Goal: Information Seeking & Learning: Find specific fact

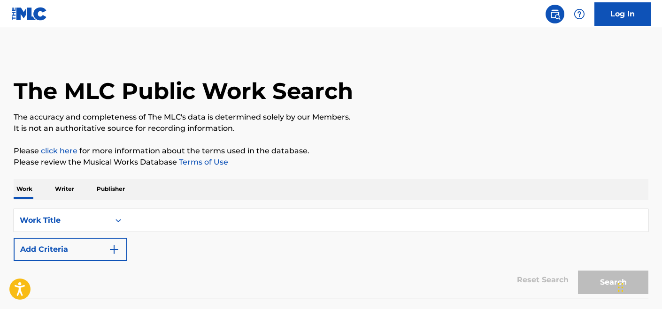
click at [281, 220] on input "Search Form" at bounding box center [387, 220] width 520 height 23
paste input "Salve Regina"
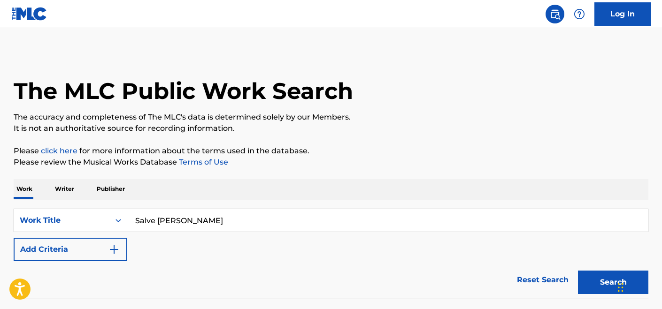
type input "Salve Regina"
click at [578, 271] on button "Search" at bounding box center [613, 282] width 70 height 23
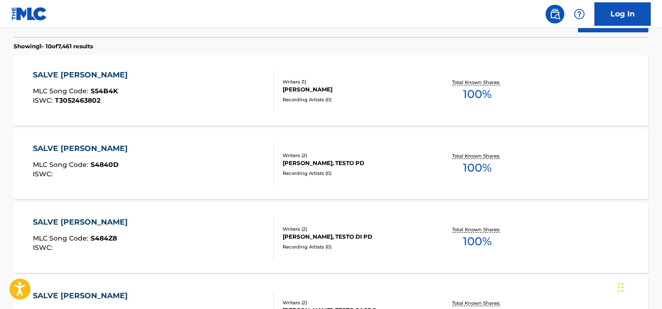
scroll to position [263, 0]
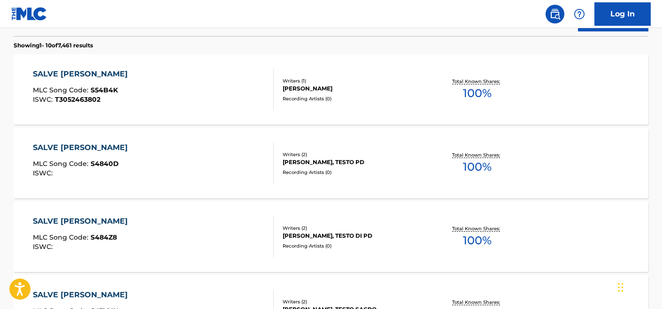
click at [248, 108] on div "SALVE REGINA MLC Song Code : S54B4K ISWC : T3052463802" at bounding box center [153, 90] width 241 height 42
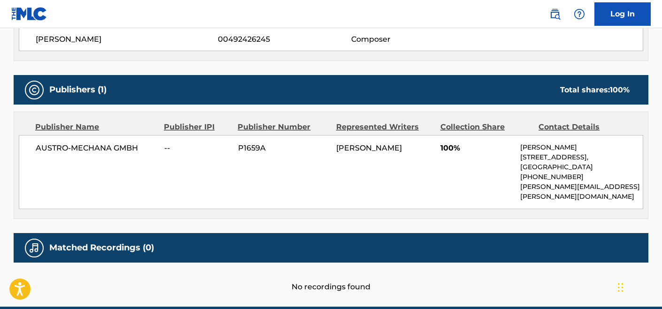
scroll to position [364, 0]
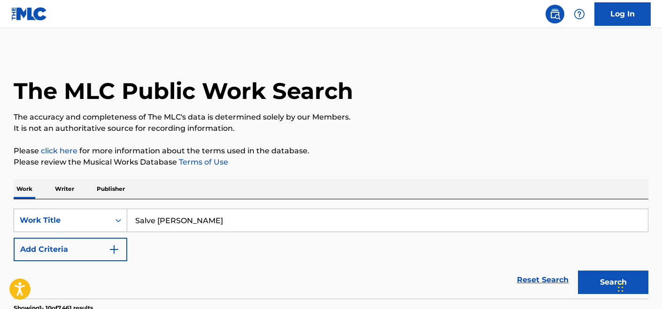
click at [118, 224] on div "Work Title" at bounding box center [71, 220] width 114 height 23
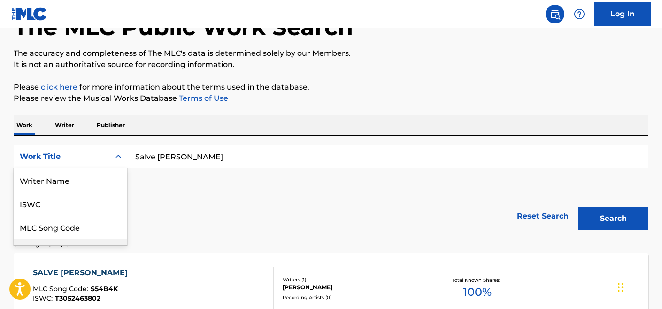
scroll to position [47, 0]
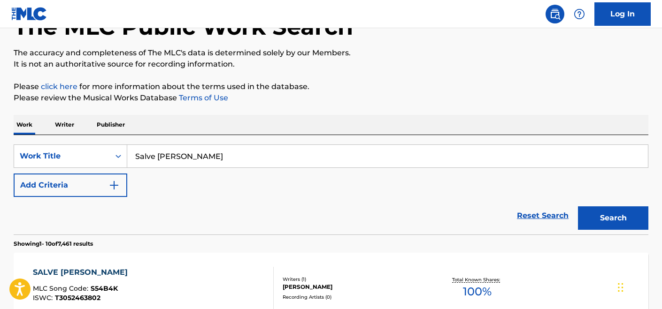
click at [115, 129] on p "Publisher" at bounding box center [111, 125] width 34 height 20
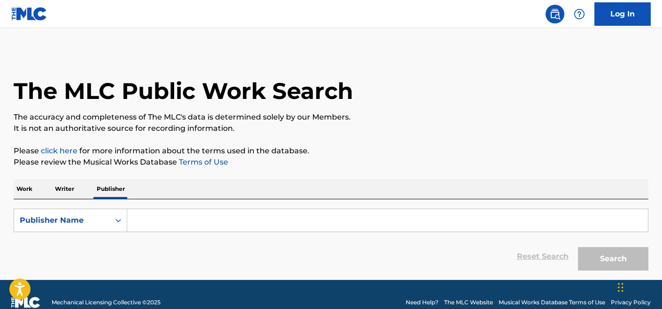
click at [151, 222] on input "Search Form" at bounding box center [387, 220] width 520 height 23
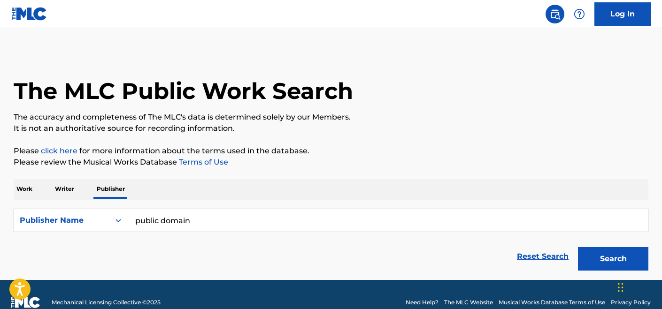
type input "public domain"
click at [578, 247] on button "Search" at bounding box center [613, 258] width 70 height 23
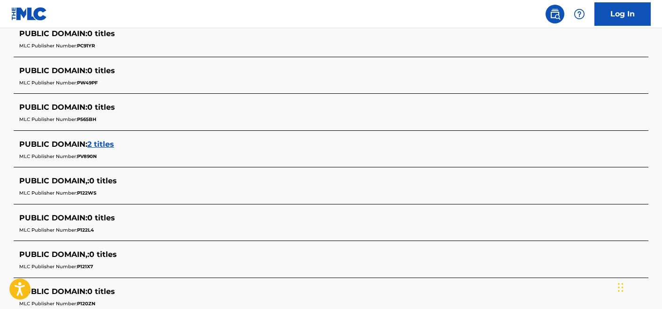
scroll to position [369, 0]
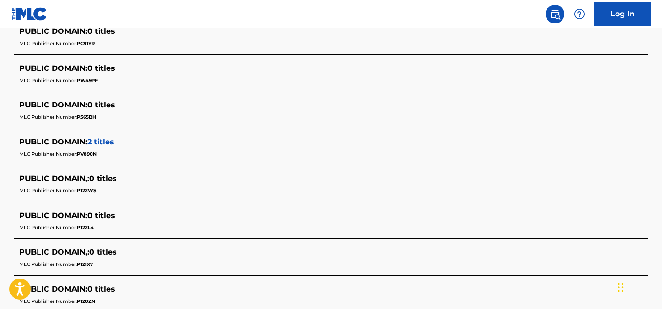
click at [105, 141] on span "2 titles" at bounding box center [100, 142] width 27 height 9
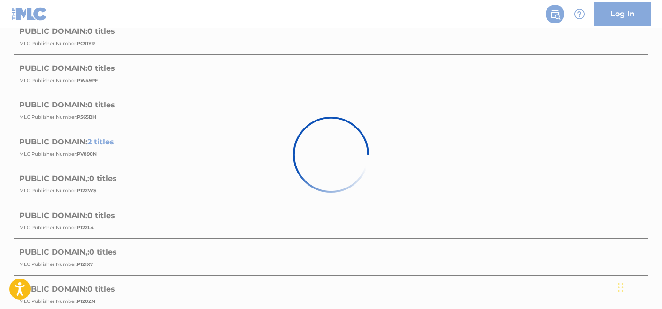
scroll to position [284, 0]
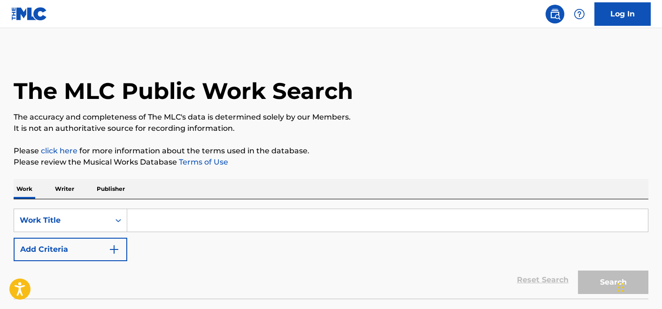
click at [133, 222] on input "Search Form" at bounding box center [387, 220] width 520 height 23
paste input "A Land Of Beauty"
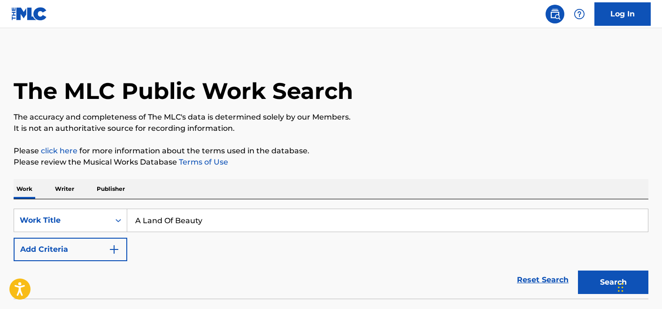
type input "A Land Of Beauty"
click at [578, 271] on button "Search" at bounding box center [613, 282] width 70 height 23
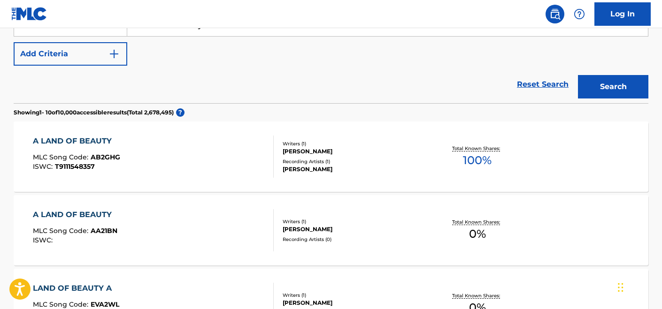
scroll to position [194, 0]
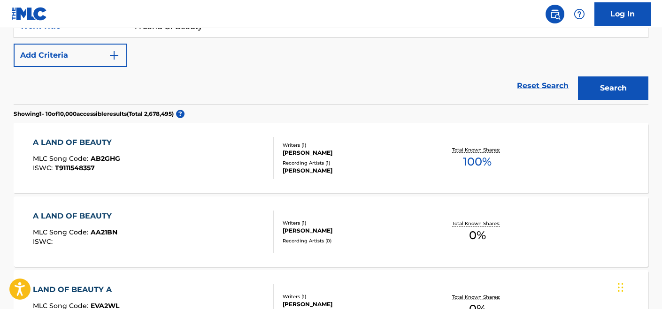
click at [218, 165] on div "A LAND OF BEAUTY MLC Song Code : AB2GHG ISWC : T9111548357" at bounding box center [153, 158] width 241 height 42
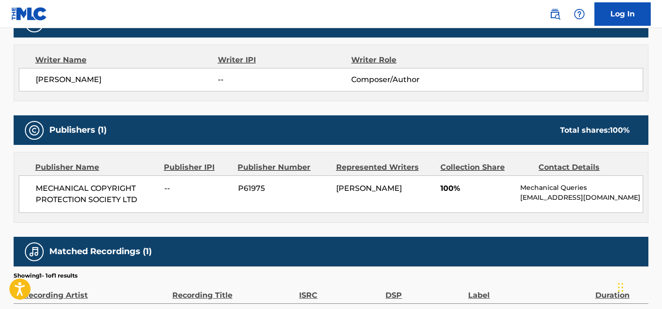
scroll to position [406, 0]
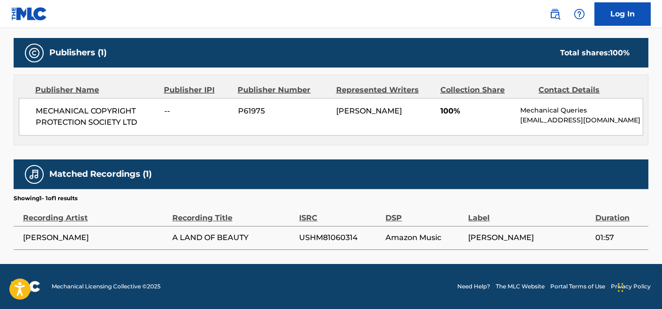
scroll to position [194, 0]
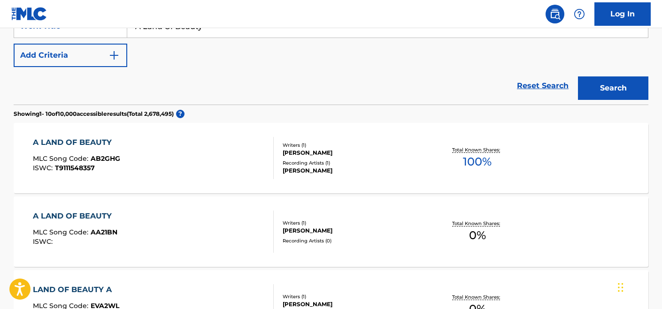
click at [162, 228] on div "A LAND OF BEAUTY MLC Song Code : AA21BN ISWC :" at bounding box center [153, 232] width 241 height 42
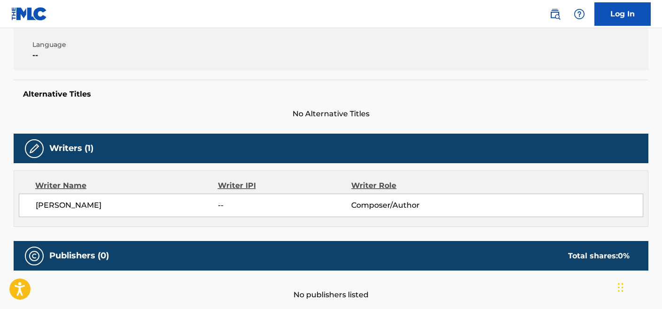
scroll to position [321, 0]
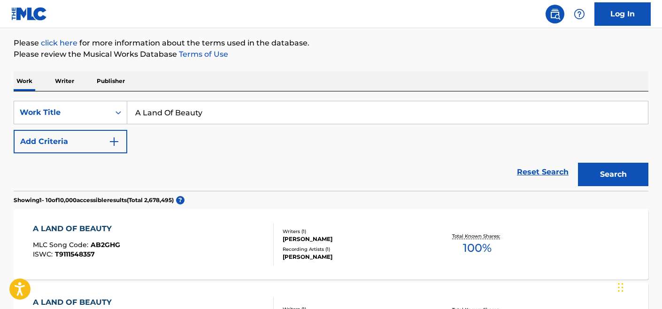
scroll to position [107, 0]
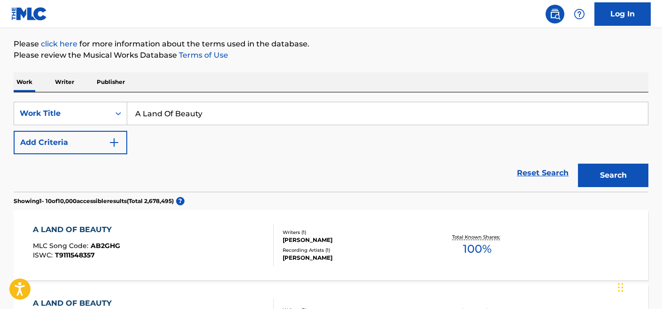
click at [183, 113] on input "A Land Of Beauty" at bounding box center [387, 113] width 520 height 23
click at [182, 113] on input "A Land Of Beauty" at bounding box center [387, 113] width 520 height 23
paste input "ll God's Children Got Wings"
type input "All God's Children Got Wings"
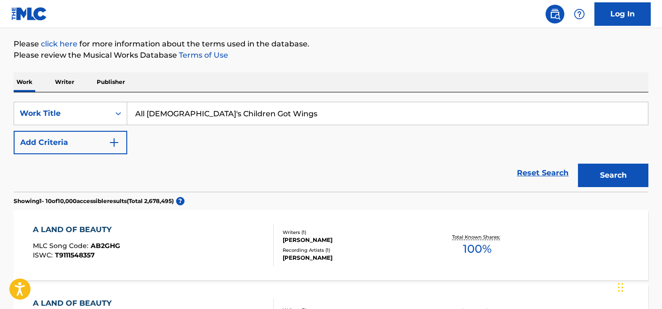
click at [578, 164] on button "Search" at bounding box center [613, 175] width 70 height 23
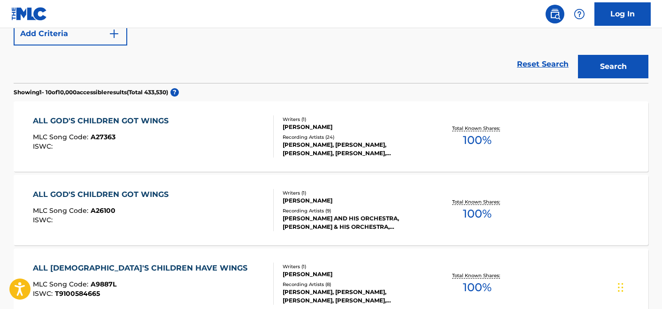
scroll to position [219, 0]
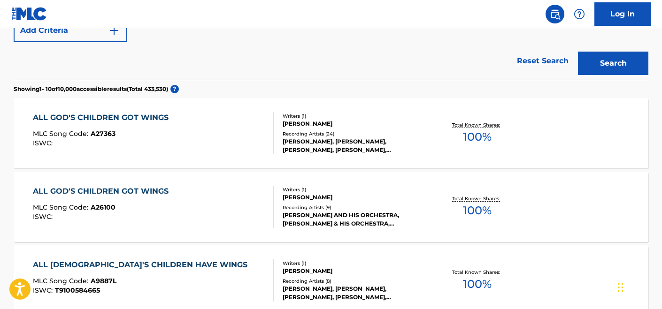
click at [236, 149] on div "ALL GOD'S CHILDREN GOT WINGS MLC Song Code : A27363 ISWC :" at bounding box center [153, 133] width 241 height 42
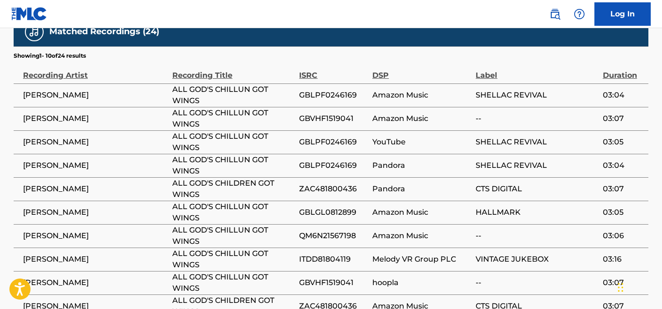
scroll to position [580, 0]
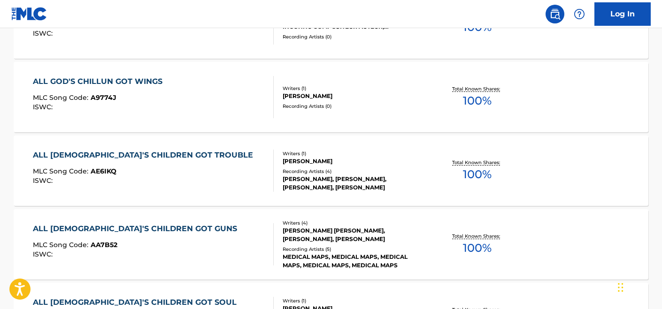
scroll to position [698, 0]
click at [235, 109] on div "ALL GOD'S CHILLUN GOT WINGS MLC Song Code : A9774J ISWC :" at bounding box center [153, 97] width 241 height 42
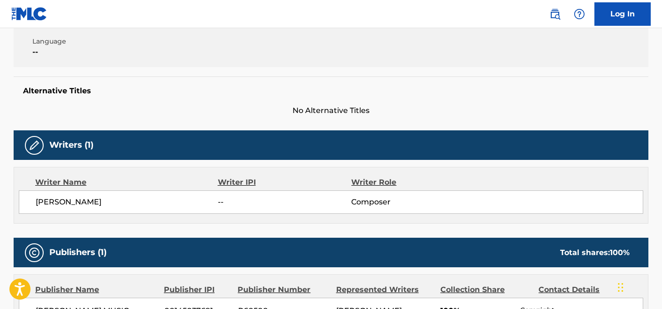
scroll to position [368, 0]
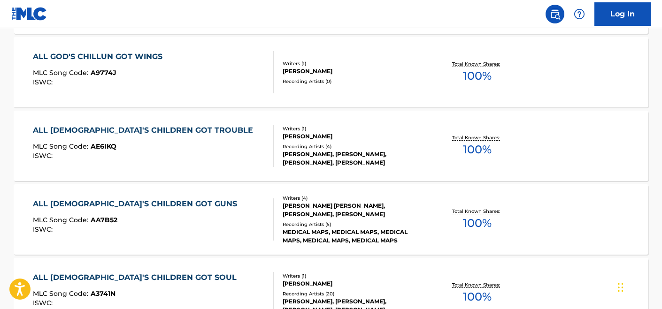
scroll to position [840, 0]
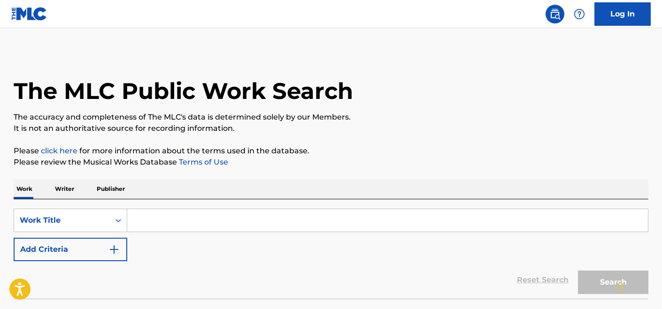
click at [156, 221] on input "Search Form" at bounding box center [387, 220] width 520 height 23
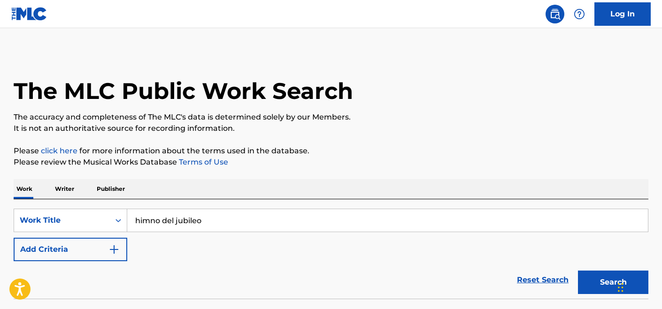
type input "himno del jubileo"
click at [578, 271] on button "Search" at bounding box center [613, 282] width 70 height 23
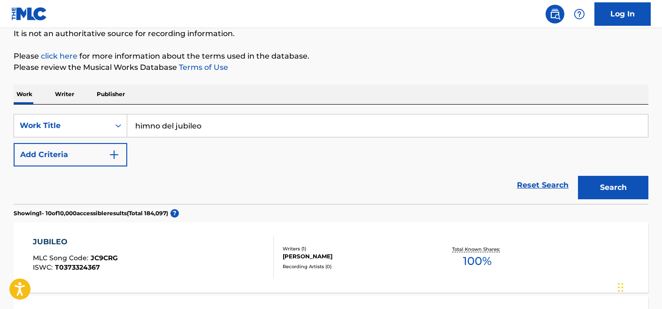
scroll to position [92, 0]
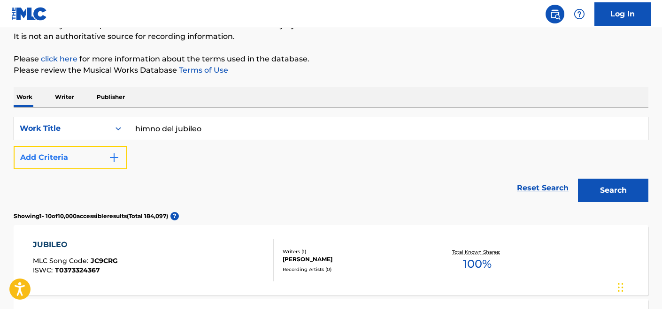
click at [104, 163] on button "Add Criteria" at bounding box center [71, 157] width 114 height 23
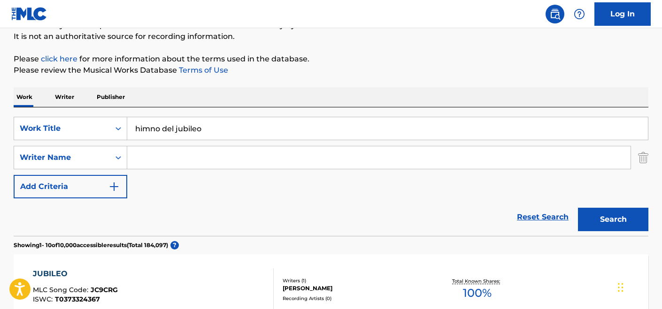
click at [168, 159] on input "Search Form" at bounding box center [378, 157] width 503 height 23
type input "francesco meneghello"
click at [578, 208] on button "Search" at bounding box center [613, 219] width 70 height 23
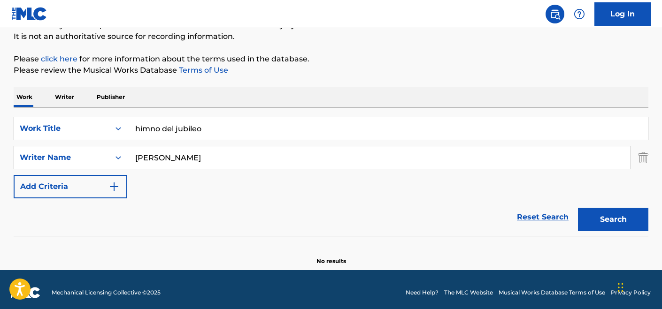
click at [168, 128] on input "himno del jubileo" at bounding box center [387, 128] width 520 height 23
click at [168, 129] on input "himno del jubileo" at bounding box center [387, 128] width 520 height 23
type input "canta aleluya"
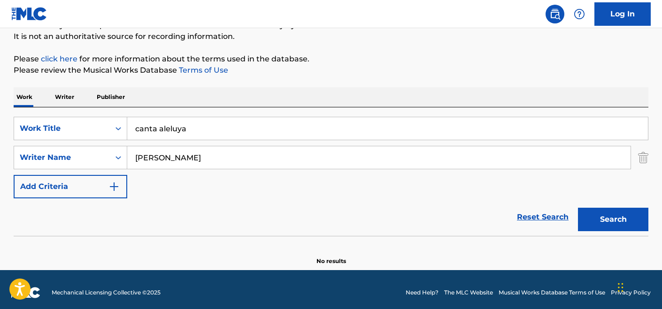
click at [199, 160] on input "francesco meneghello" at bounding box center [378, 157] width 503 height 23
click at [199, 159] on input "francesco meneghello" at bounding box center [378, 157] width 503 height 23
type input "dumas"
click at [578, 208] on button "Search" at bounding box center [613, 219] width 70 height 23
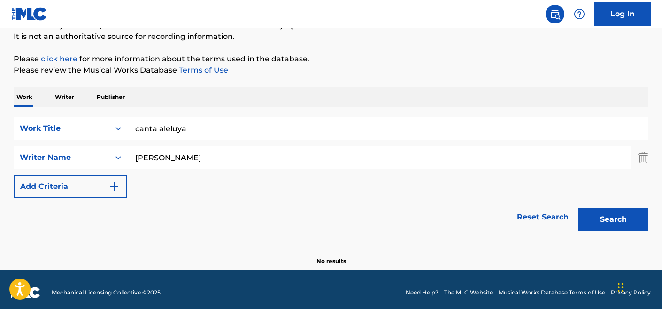
click at [631, 157] on div "SearchWithCriteria11fa7de0-b5b5-40ff-9c75-1bc7a7076e4e Writer Name dumas" at bounding box center [331, 157] width 635 height 23
click at [645, 159] on img "Search Form" at bounding box center [643, 157] width 10 height 23
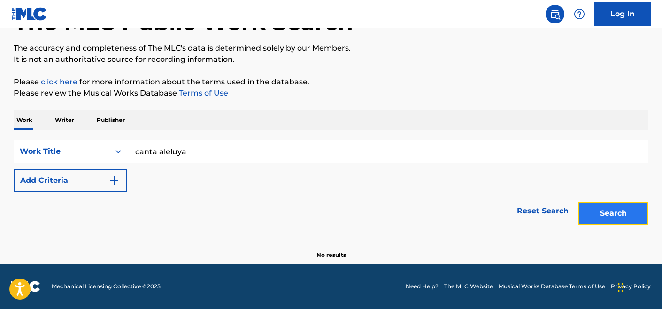
click at [607, 206] on button "Search" at bounding box center [613, 213] width 70 height 23
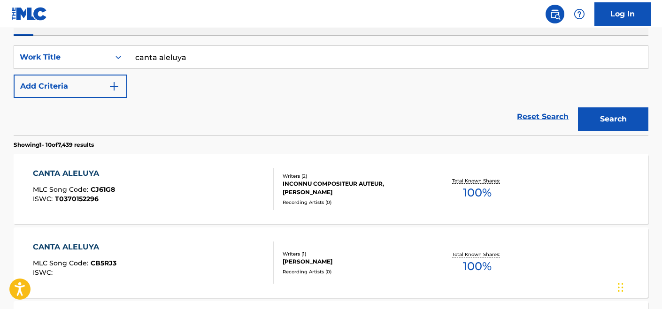
scroll to position [161, 0]
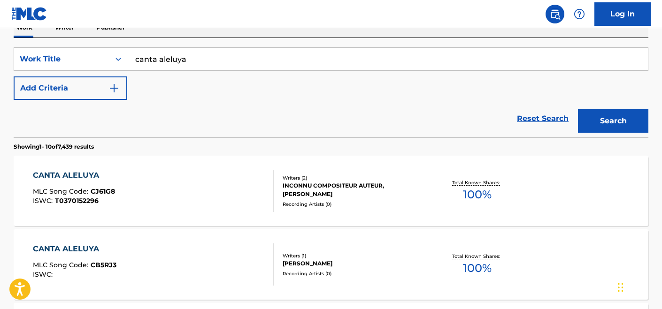
click at [170, 60] on input "canta aleluya" at bounding box center [387, 59] width 520 height 23
paste input "Dios mío, ¿Por qué me has abandonado?"
type input "Dios mío, ¿Por qué me has abandonado?"
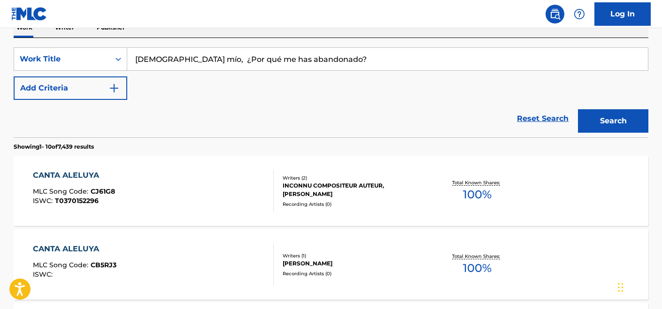
click at [578, 109] on button "Search" at bounding box center [613, 120] width 70 height 23
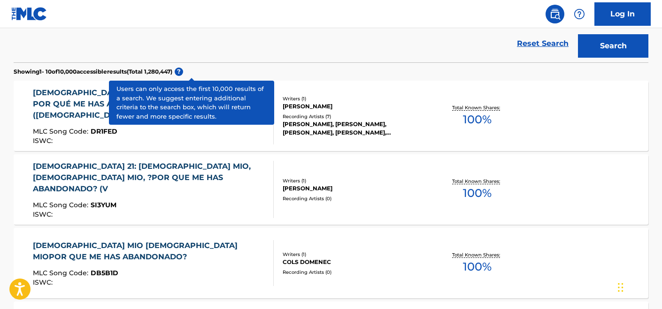
scroll to position [238, 0]
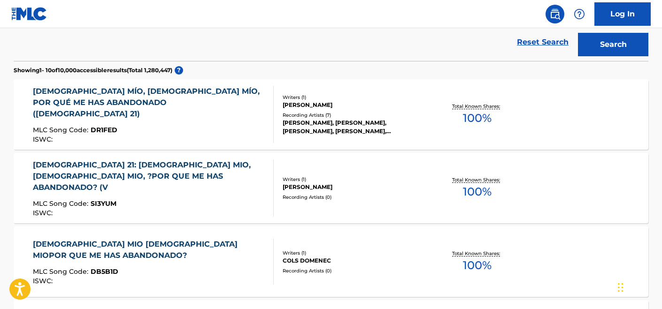
click at [210, 210] on div "ISWC :" at bounding box center [149, 213] width 233 height 7
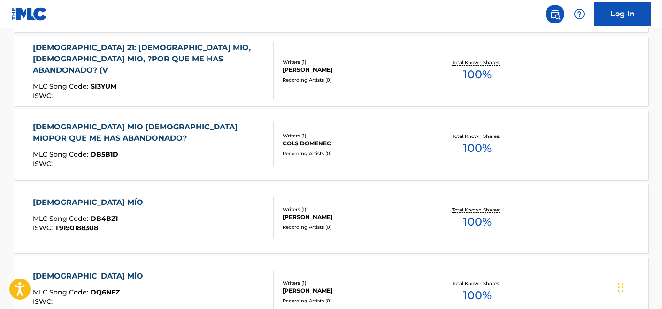
scroll to position [360, 0]
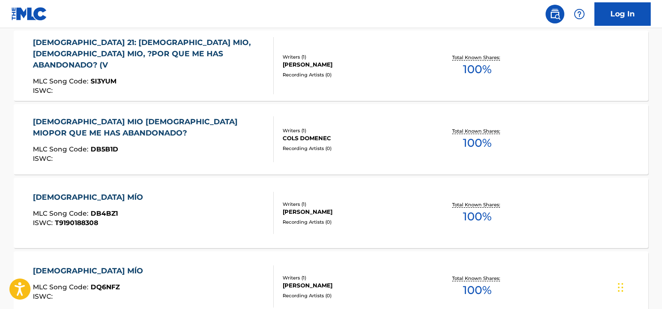
click at [163, 155] on div "ISWC :" at bounding box center [149, 158] width 233 height 7
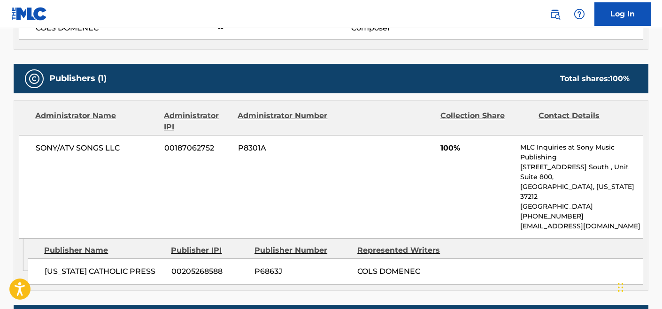
scroll to position [477, 0]
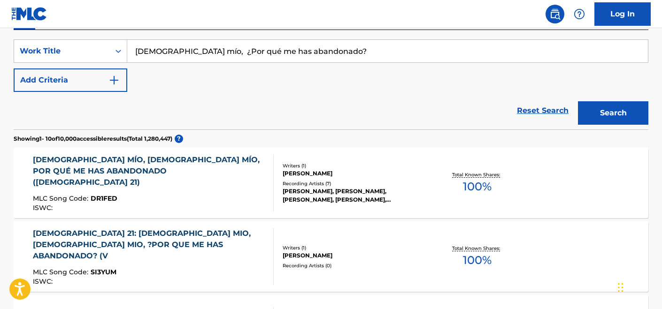
scroll to position [160, 0]
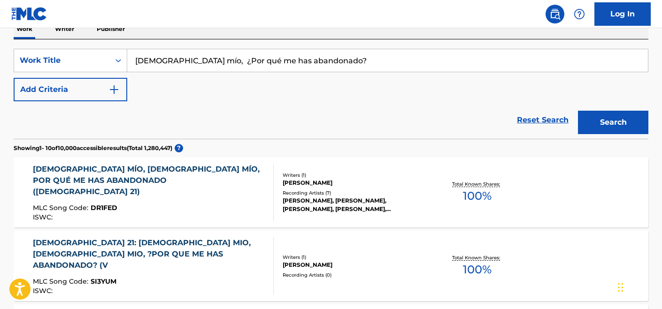
click at [184, 194] on div "DIOS MÍO, DIOS MÍO, POR QUÉ ME HAS ABANDONADO (SALMO 21) MLC Song Code : DR1FED…" at bounding box center [149, 192] width 233 height 57
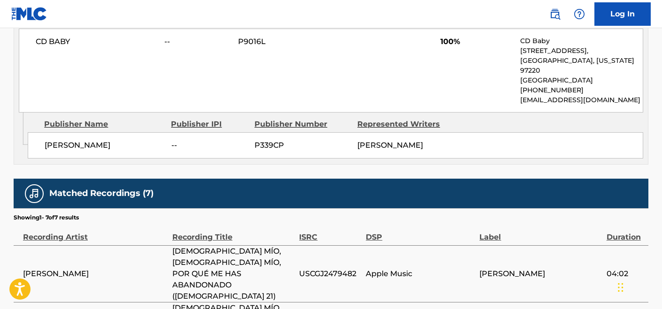
scroll to position [548, 0]
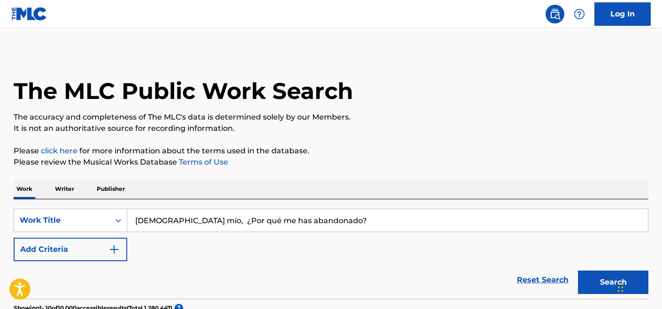
click at [257, 220] on input "Dios mío, ¿Por qué me has abandonado?" at bounding box center [387, 220] width 520 height 23
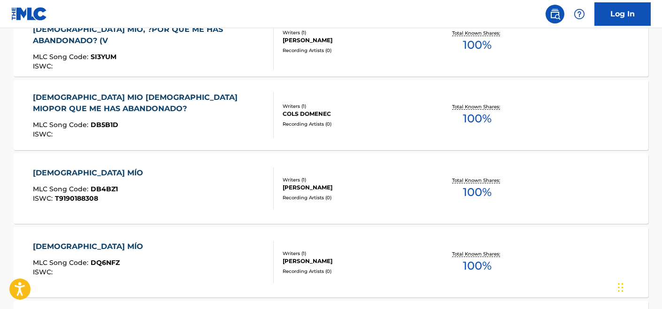
scroll to position [385, 0]
click at [222, 204] on div "DIOS MÍO MLC Song Code : DB4BZ1 ISWC : T9190188308" at bounding box center [153, 188] width 241 height 42
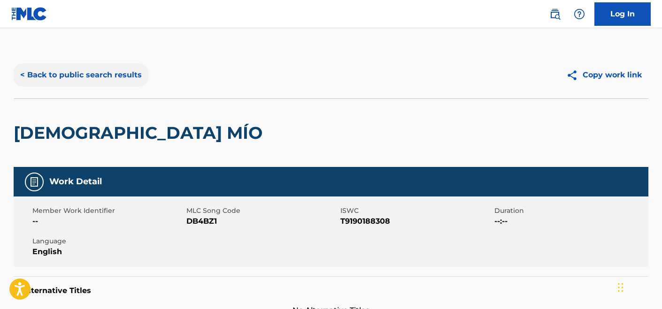
click at [49, 78] on button "< Back to public search results" at bounding box center [81, 74] width 135 height 23
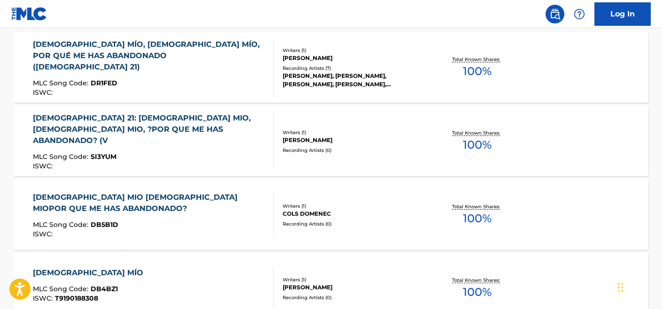
scroll to position [259, 0]
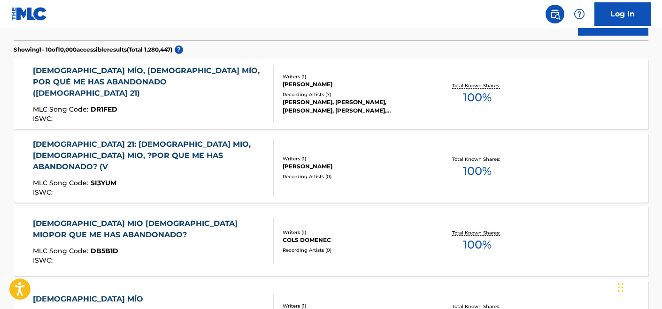
click at [244, 189] on div "ISWC :" at bounding box center [149, 192] width 233 height 7
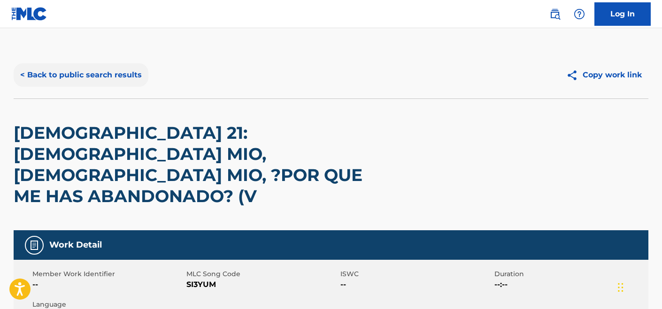
click at [95, 79] on button "< Back to public search results" at bounding box center [81, 74] width 135 height 23
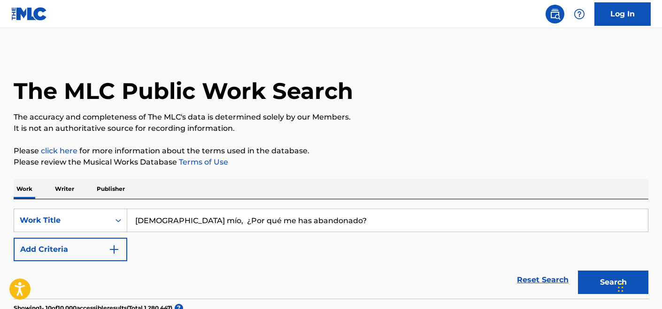
click at [235, 217] on input "Dios mío, ¿Por qué me has abandonado?" at bounding box center [387, 220] width 520 height 23
paste input "Jesucristo, Luz de Vida."
click at [578, 271] on button "Search" at bounding box center [613, 282] width 70 height 23
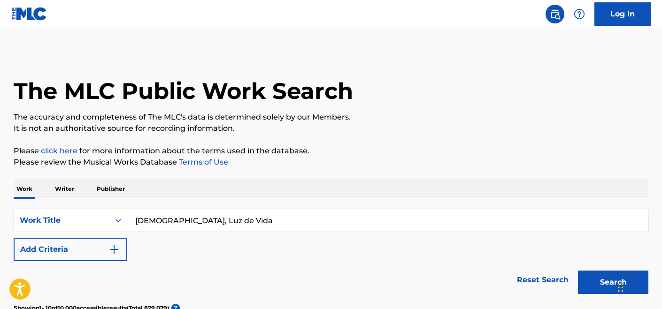
click at [578, 271] on button "Search" at bounding box center [613, 282] width 70 height 23
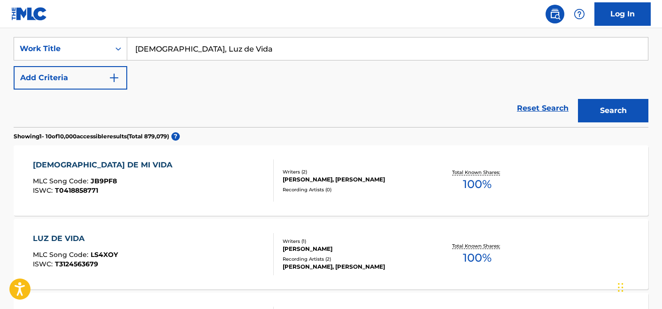
scroll to position [174, 0]
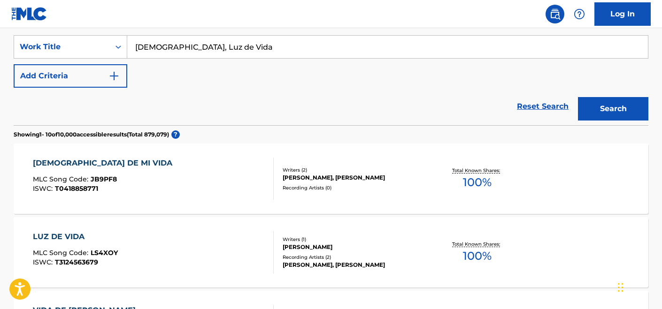
click at [175, 49] on input "Jesucristo, Luz de Vida" at bounding box center [387, 47] width 520 height 23
type input "Jesucristo Luz de Vida"
click at [578, 97] on button "Search" at bounding box center [613, 108] width 70 height 23
click at [96, 83] on button "Add Criteria" at bounding box center [71, 75] width 114 height 23
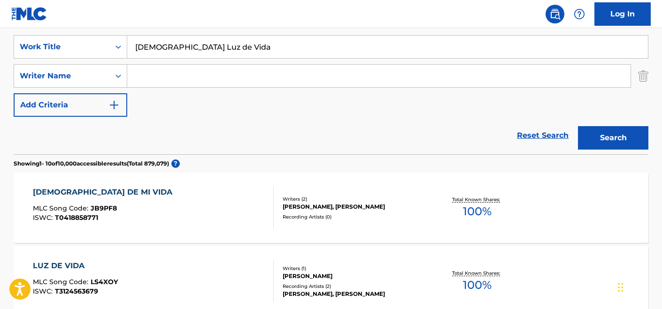
click at [178, 78] on input "Search Form" at bounding box center [378, 76] width 503 height 23
paste input "Isaac F. Cabrera A."
drag, startPoint x: 166, startPoint y: 78, endPoint x: 157, endPoint y: 77, distance: 8.5
click at [157, 77] on input "Isaac F. Cabrera A." at bounding box center [378, 76] width 503 height 23
click at [202, 80] on input "Isaac Cabrera A." at bounding box center [378, 76] width 503 height 23
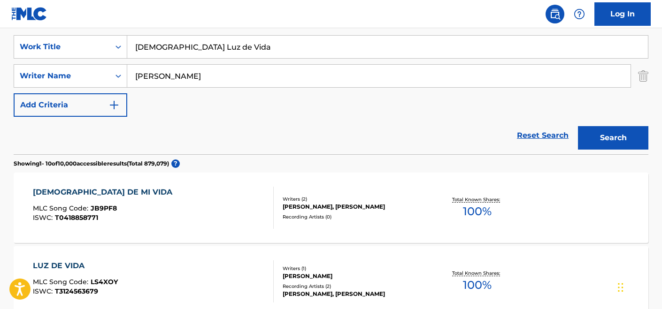
type input "Isaac Cabrera"
click at [578, 126] on button "Search" at bounding box center [613, 137] width 70 height 23
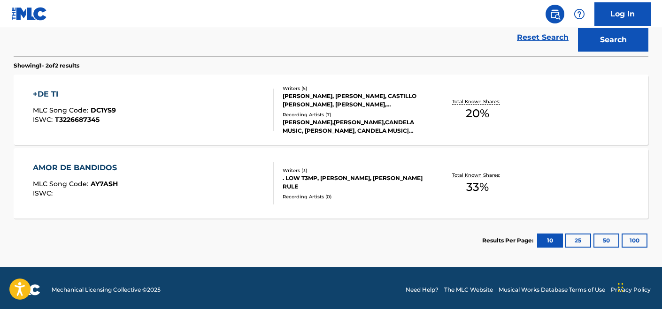
scroll to position [275, 0]
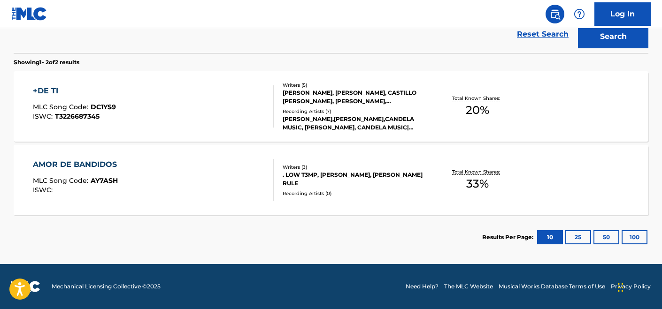
click at [229, 107] on div "+DE TI MLC Song Code : DC1YS9 ISWC : T3226687345" at bounding box center [153, 106] width 241 height 42
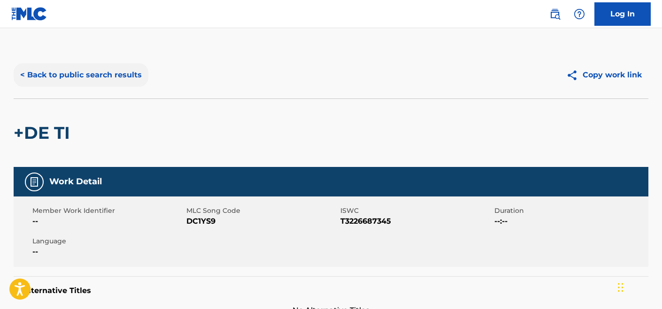
click at [62, 76] on button "< Back to public search results" at bounding box center [81, 74] width 135 height 23
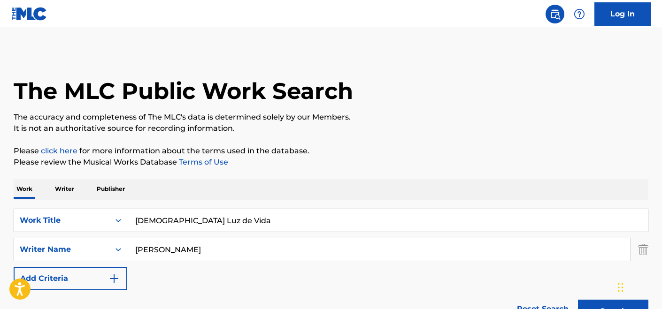
click at [165, 220] on input "Jesucristo Luz de Vida" at bounding box center [387, 220] width 520 height 23
type input "santo"
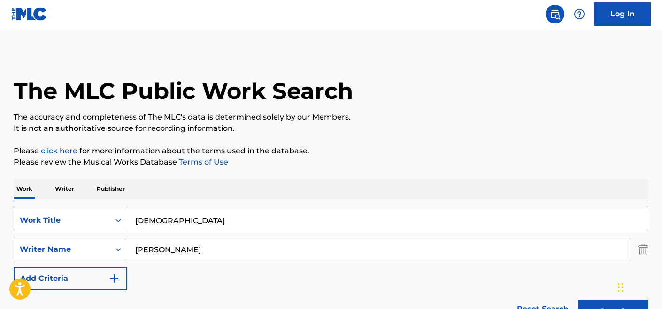
click at [181, 250] on input "Isaac Cabrera" at bounding box center [378, 249] width 503 height 23
type input "willy ravelo"
click at [578, 300] on button "Search" at bounding box center [613, 311] width 70 height 23
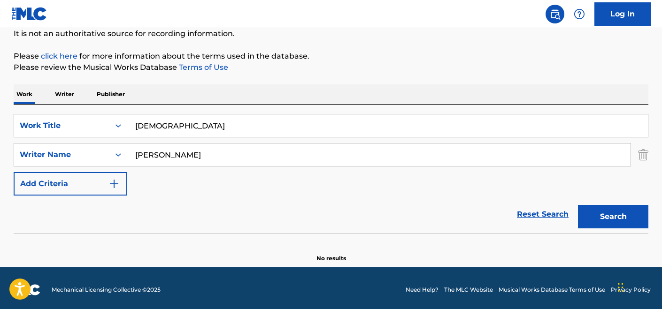
scroll to position [98, 0]
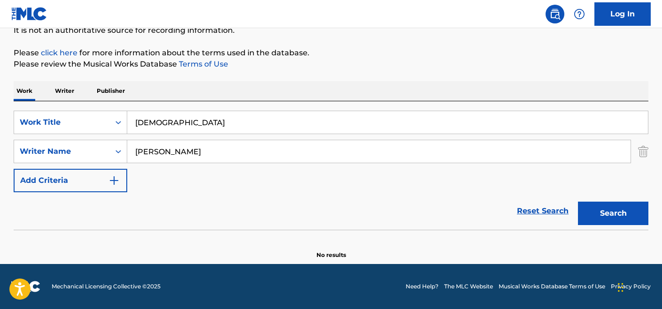
click at [207, 122] on input "santo" at bounding box center [387, 122] width 520 height 23
click at [207, 123] on input "santo" at bounding box center [387, 122] width 520 height 23
click at [188, 122] on input "bueno es alavarte señor" at bounding box center [387, 122] width 520 height 23
type input "bueno es alabarte señor"
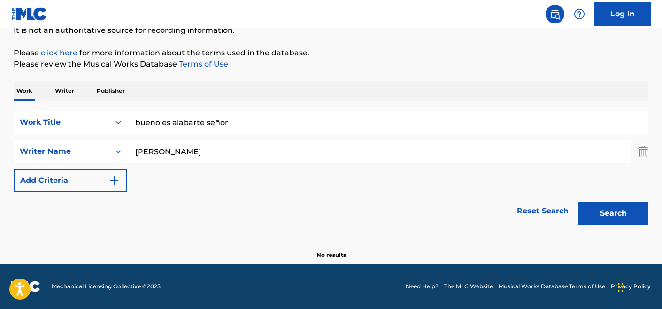
click at [578, 202] on button "Search" at bounding box center [613, 213] width 70 height 23
click at [642, 153] on img "Search Form" at bounding box center [643, 151] width 10 height 23
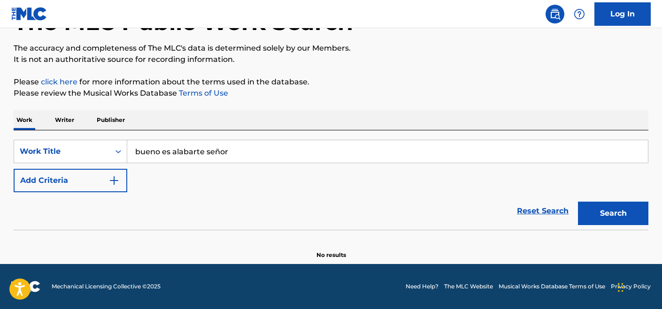
scroll to position [69, 0]
click at [613, 210] on button "Search" at bounding box center [613, 213] width 70 height 23
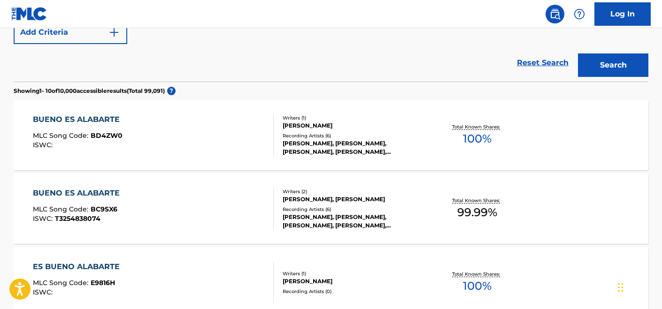
scroll to position [220, 0]
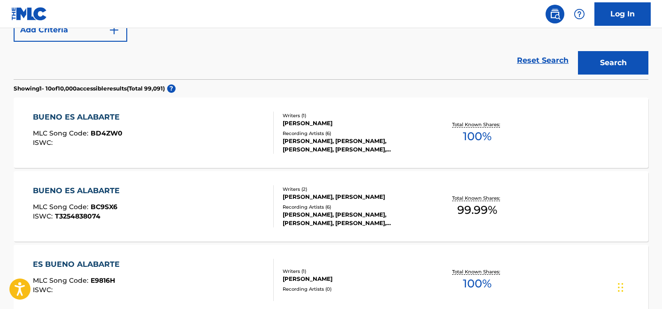
click at [219, 135] on div "BUENO ES ALABARTE MLC Song Code : BD4ZW0 ISWC :" at bounding box center [153, 133] width 241 height 42
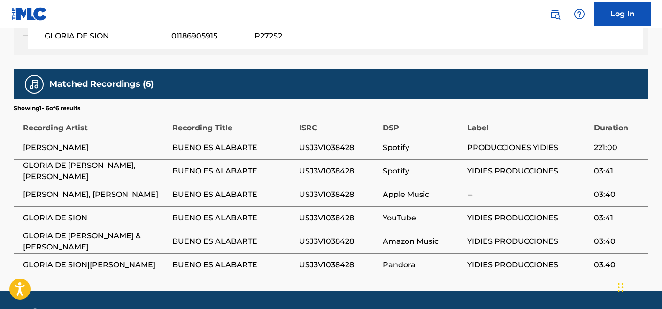
scroll to position [553, 0]
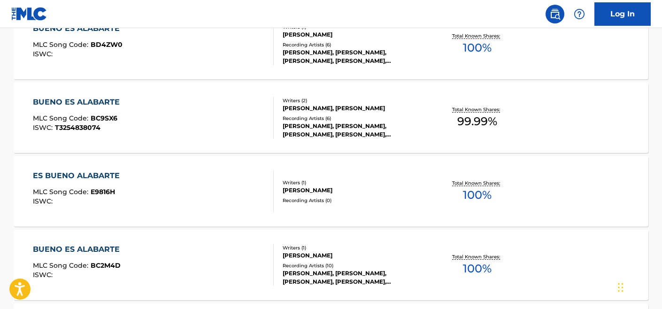
scroll to position [313, 0]
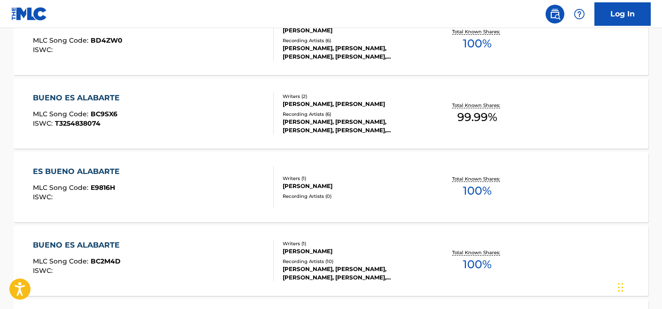
click at [179, 196] on div "ES BUENO ALABARTE MLC Song Code : E9816H ISWC :" at bounding box center [153, 187] width 241 height 42
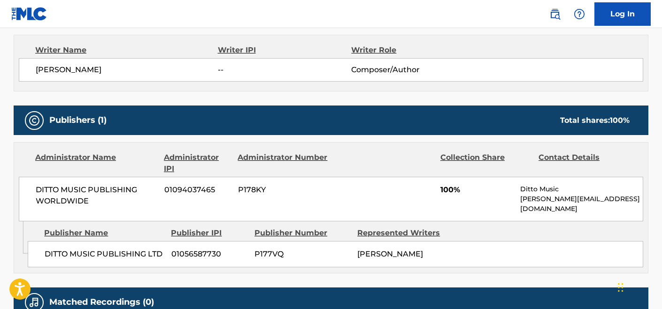
scroll to position [333, 0]
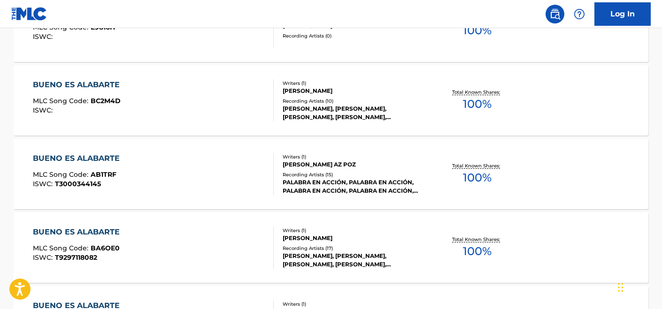
scroll to position [481, 0]
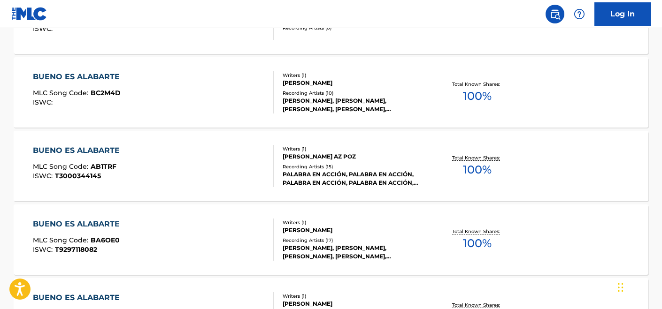
click at [225, 153] on div "BUENO ES ALABARTE MLC Song Code : AB1TRF ISWC : T3000344145" at bounding box center [153, 166] width 241 height 42
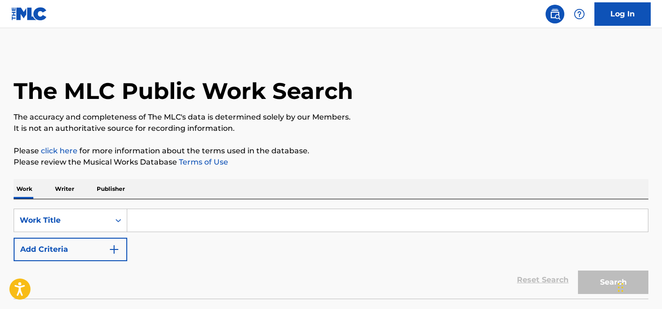
click at [209, 220] on input "Search Form" at bounding box center [387, 220] width 520 height 23
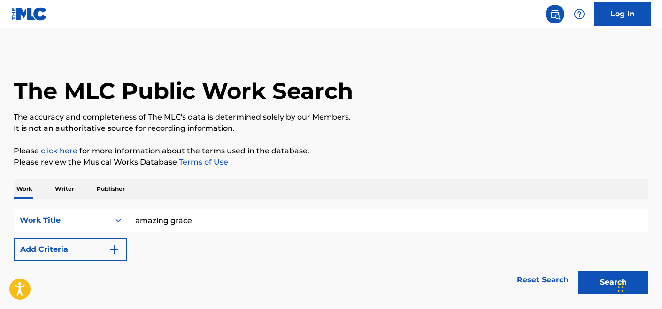
type input "amazing grace"
click at [578, 271] on button "Search" at bounding box center [613, 282] width 70 height 23
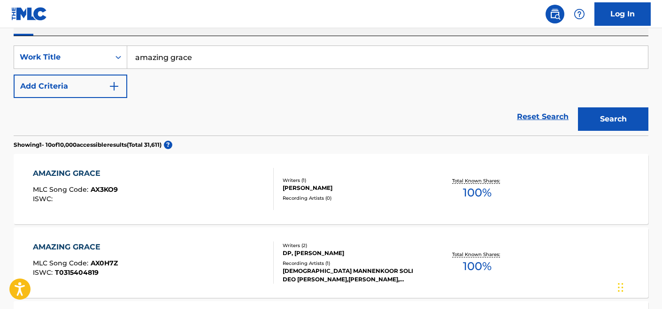
scroll to position [176, 0]
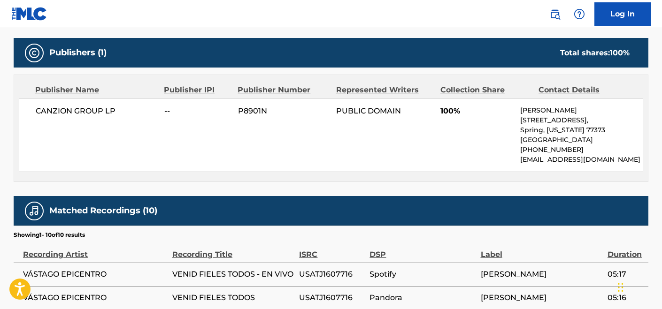
scroll to position [374, 0]
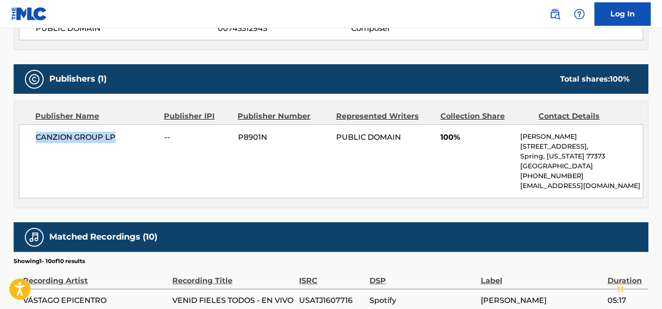
drag, startPoint x: 119, startPoint y: 134, endPoint x: 25, endPoint y: 133, distance: 93.4
click at [25, 133] on div "CANZION GROUP LP -- P8901N PUBLIC DOMAIN 100% Martha Ortiz 139 Cypresswood Dr, …" at bounding box center [331, 161] width 624 height 74
copy span "CANZION GROUP LP"
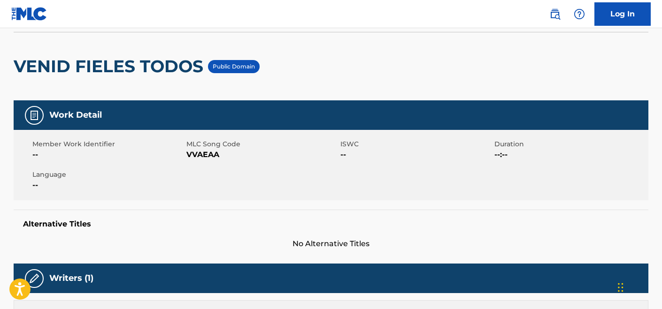
scroll to position [0, 0]
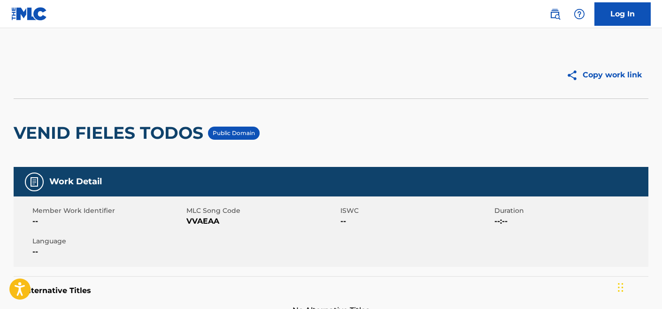
click at [39, 8] on img at bounding box center [29, 14] width 36 height 14
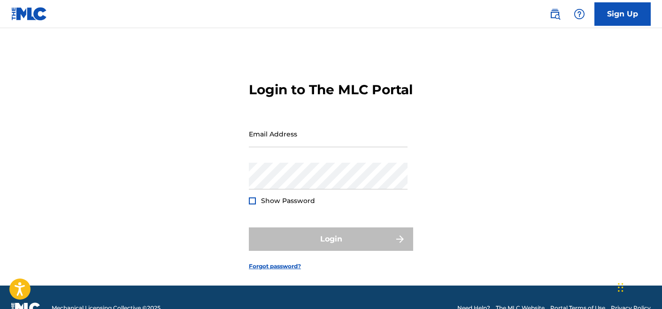
click at [79, 47] on main "Login to The MLC Portal Email Address Password Show Password Login Forgot passw…" at bounding box center [331, 157] width 662 height 258
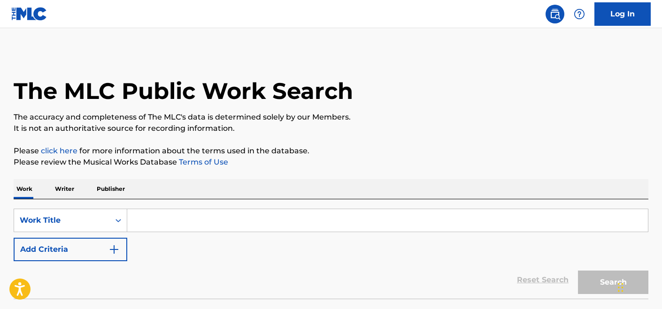
click at [196, 218] on input "Search Form" at bounding box center [387, 220] width 520 height 23
click at [115, 187] on p "Publisher" at bounding box center [111, 189] width 34 height 20
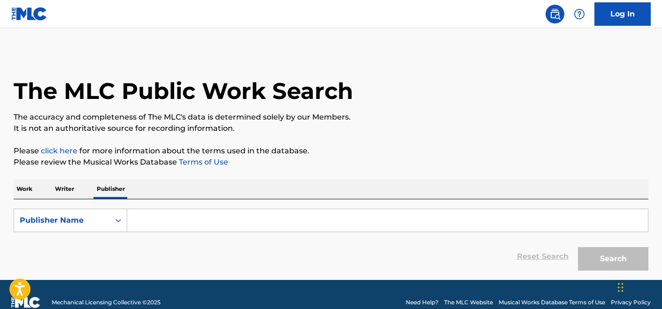
click at [174, 227] on input "Search Form" at bounding box center [387, 220] width 520 height 23
paste input "CANZION GROUP LP"
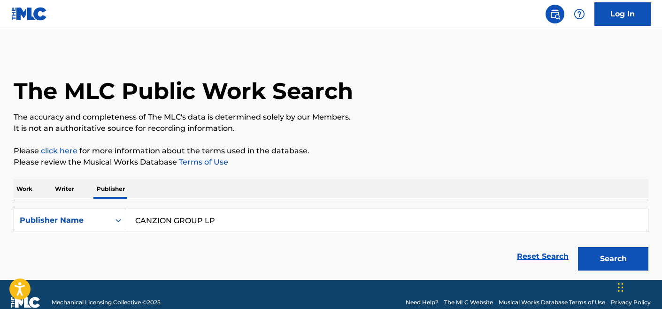
type input "CANZION GROUP LP"
click at [578, 247] on button "Search" at bounding box center [613, 258] width 70 height 23
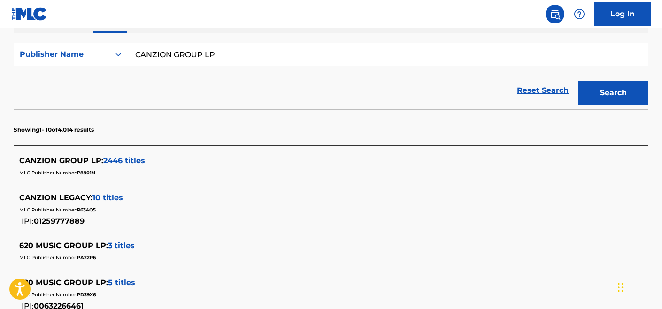
scroll to position [168, 0]
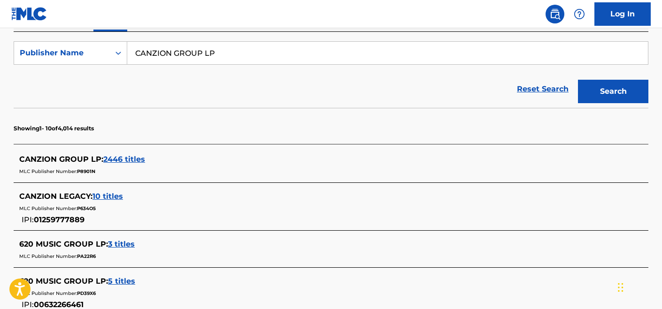
click at [130, 160] on span "2446 titles" at bounding box center [124, 159] width 42 height 9
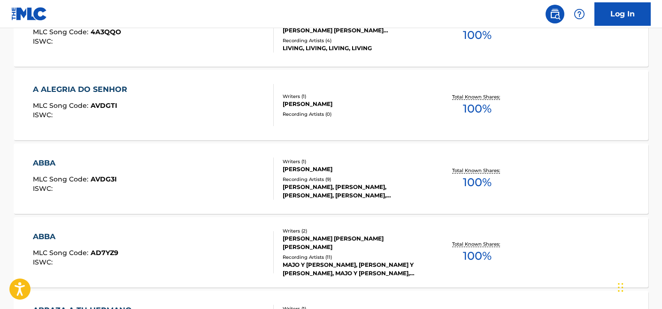
scroll to position [658, 0]
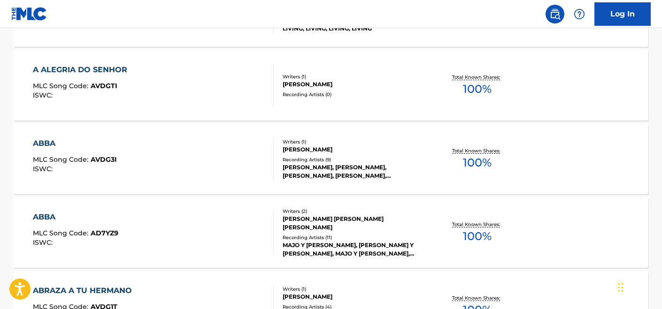
click at [235, 85] on div "A ALEGRIA DO SENHOR MLC Song Code : AVDGTI ISWC :" at bounding box center [153, 85] width 241 height 42
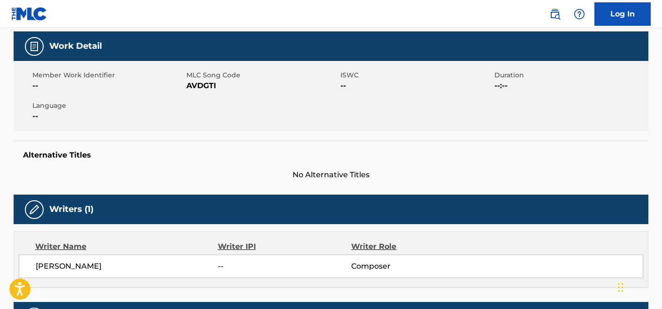
scroll to position [135, 0]
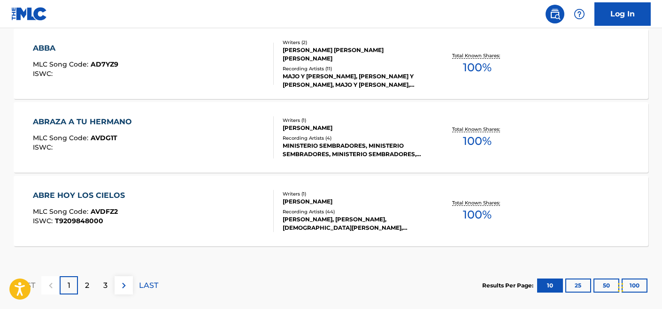
scroll to position [830, 0]
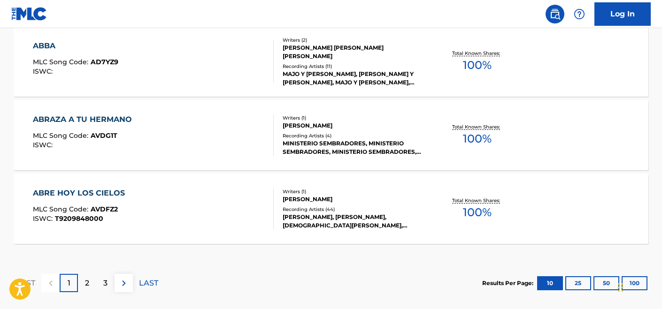
click at [237, 197] on div "ABRE HOY LOS CIELOS MLC Song Code : AVDFZ2 ISWC : T9209848000" at bounding box center [153, 209] width 241 height 42
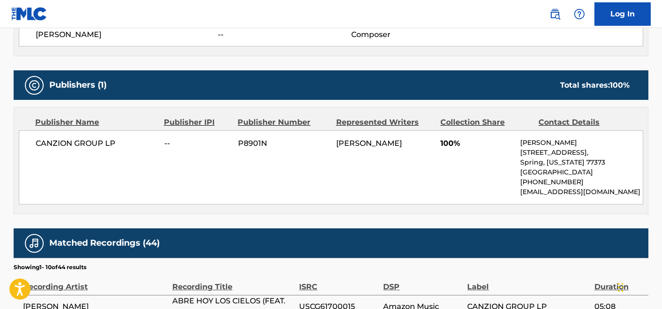
scroll to position [372, 0]
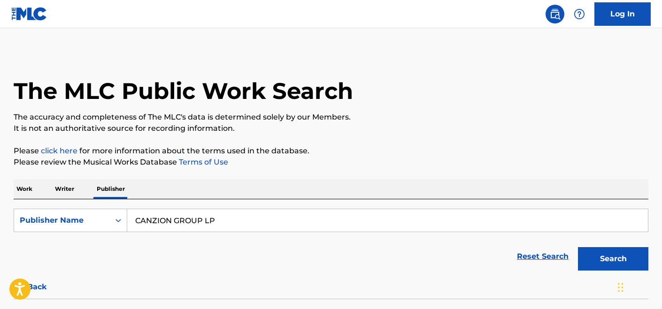
click at [185, 216] on input "CANZION GROUP LP" at bounding box center [387, 220] width 520 height 23
click at [29, 189] on p "Work" at bounding box center [25, 189] width 22 height 20
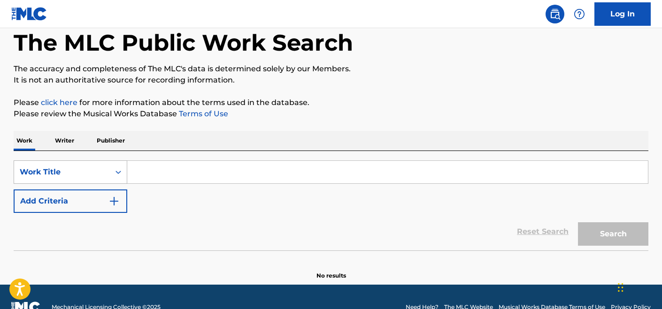
click at [99, 184] on div "Work Title" at bounding box center [71, 172] width 114 height 23
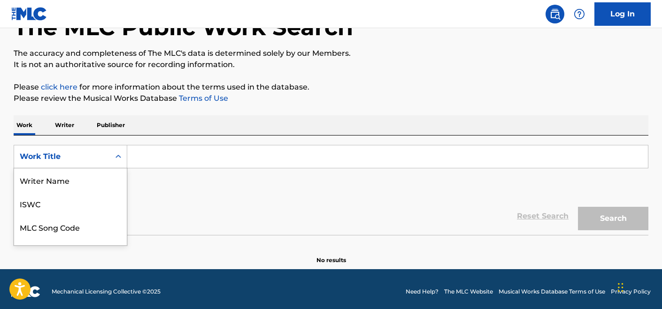
scroll to position [64, 0]
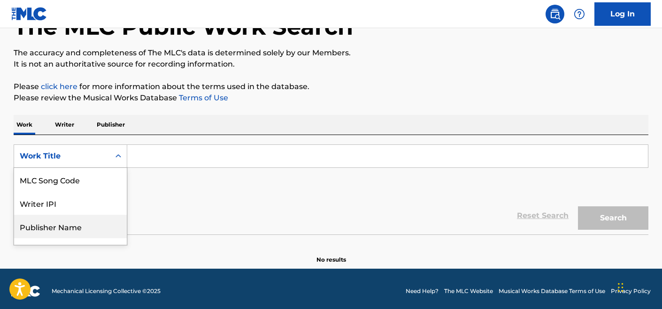
click at [85, 226] on div "Publisher Name" at bounding box center [70, 226] width 113 height 23
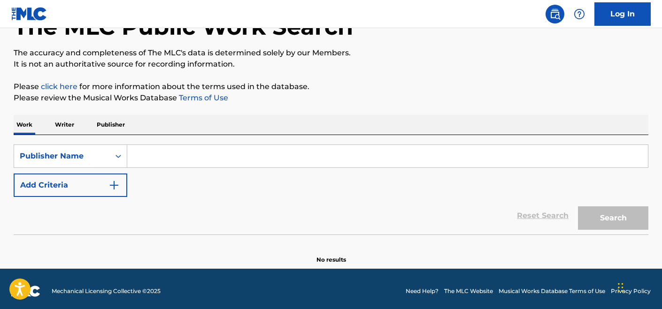
click at [149, 152] on input "Search Form" at bounding box center [387, 156] width 520 height 23
paste input "CANZION GROUP LP"
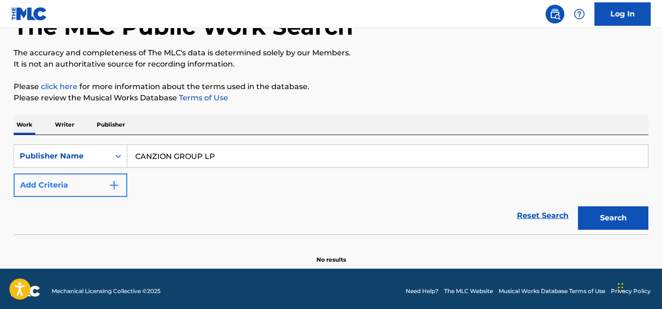
type input "CANZION GROUP LP"
click at [93, 187] on button "Add Criteria" at bounding box center [71, 185] width 114 height 23
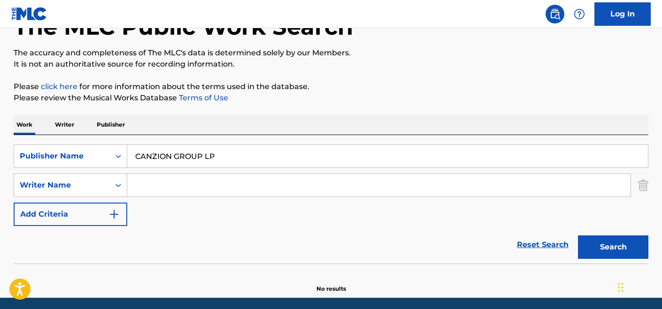
click at [152, 189] on input "Search Form" at bounding box center [378, 185] width 503 height 23
type input "public domain"
click at [578, 236] on button "Search" at bounding box center [613, 247] width 70 height 23
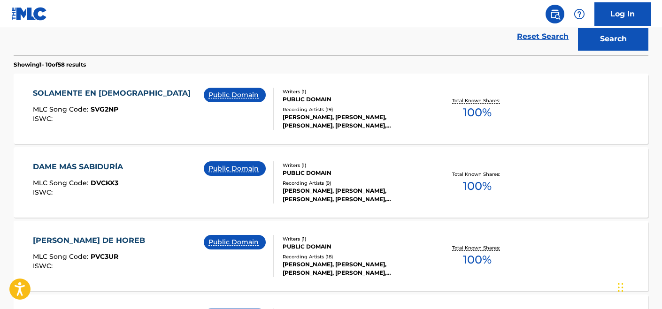
scroll to position [273, 0]
click at [135, 107] on div "SOLAMENTE EN CRISTO MLC Song Code : SVG2NP ISWC : Public Domain" at bounding box center [153, 108] width 241 height 42
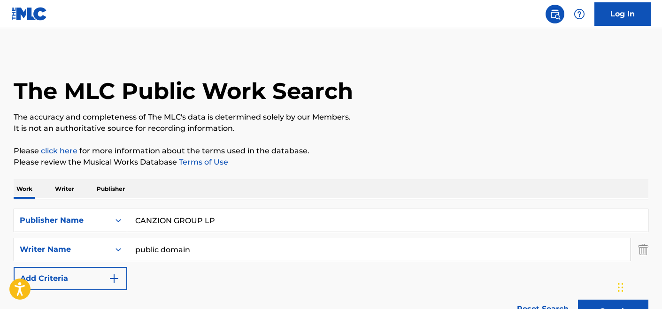
scroll to position [327, 0]
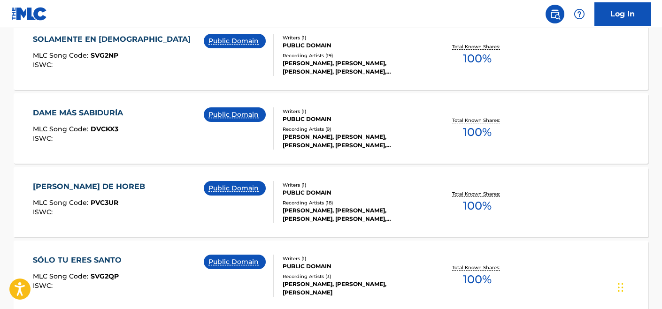
click at [134, 143] on div "DAME MÁS SABIDURÍA MLC Song Code : DVCKX3 ISWC : Public Domain" at bounding box center [153, 128] width 241 height 42
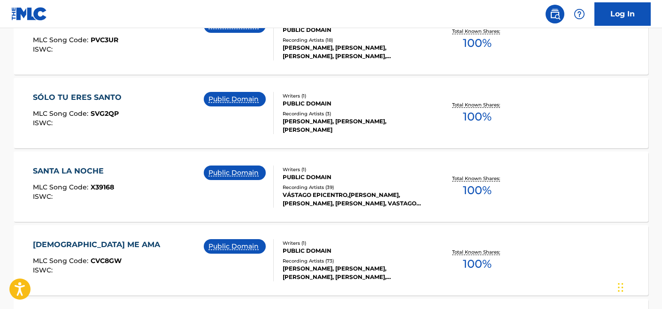
scroll to position [503, 0]
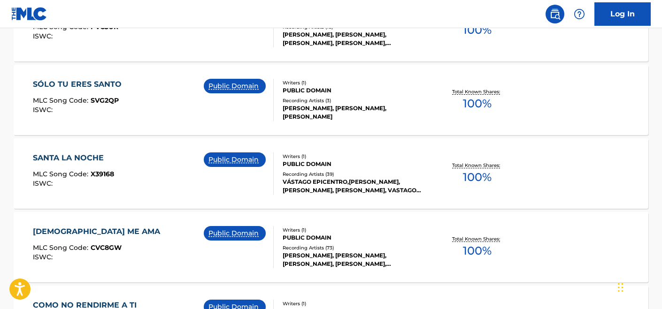
click at [139, 114] on div "SÓLO TU ERES SANTO MLC Song Code : SVG2QP ISWC : Public Domain" at bounding box center [153, 100] width 241 height 42
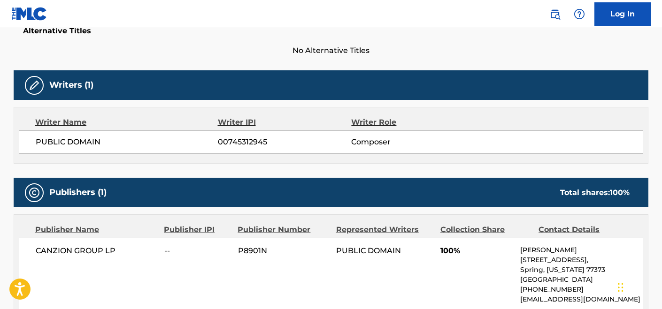
scroll to position [358, 0]
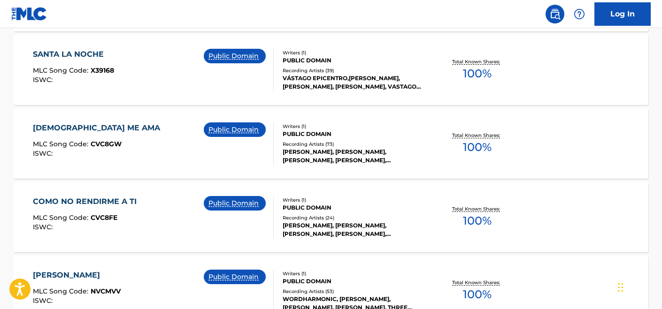
scroll to position [606, 0]
click at [121, 83] on div "SANTA LA NOCHE MLC Song Code : X39168 ISWC : Public Domain" at bounding box center [153, 70] width 241 height 42
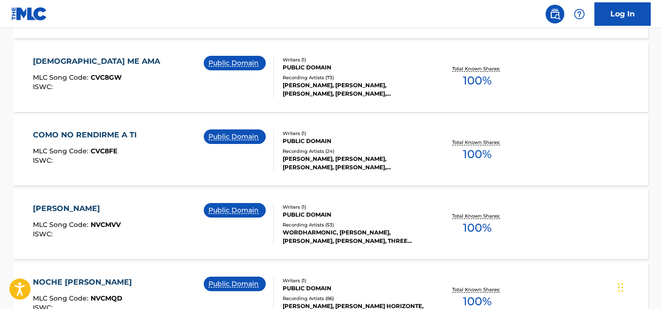
scroll to position [669, 0]
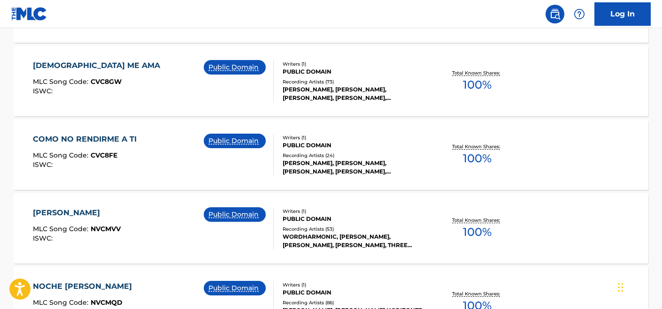
click at [140, 98] on div "CRISTO ME AMA MLC Song Code : CVC8GW ISWC : Public Domain" at bounding box center [153, 81] width 241 height 42
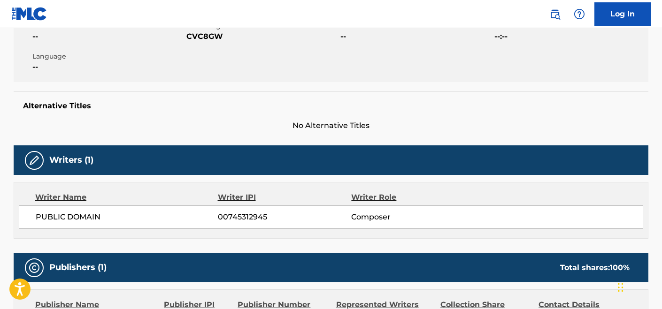
scroll to position [187, 0]
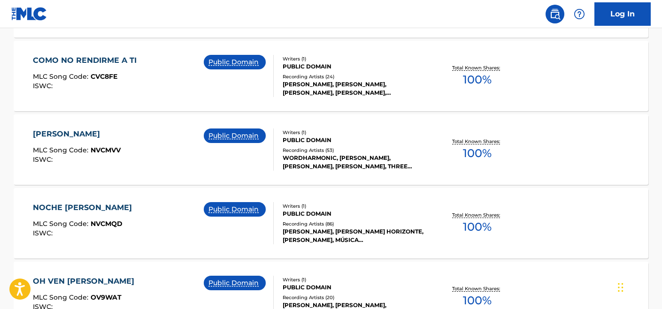
scroll to position [749, 0]
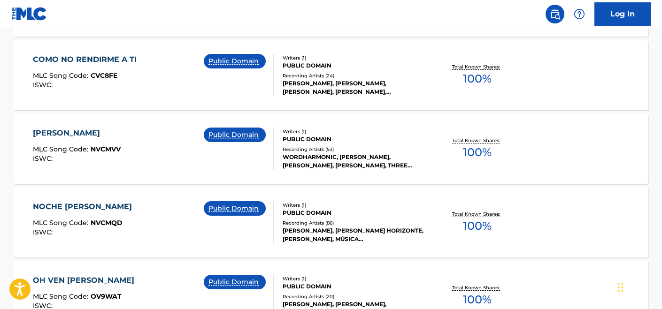
click at [131, 94] on div "COMO NO RENDIRME A TI MLC Song Code : CVC8FE ISWC :" at bounding box center [87, 75] width 108 height 42
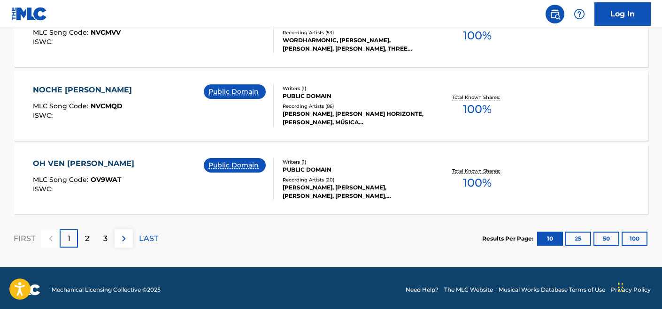
scroll to position [867, 0]
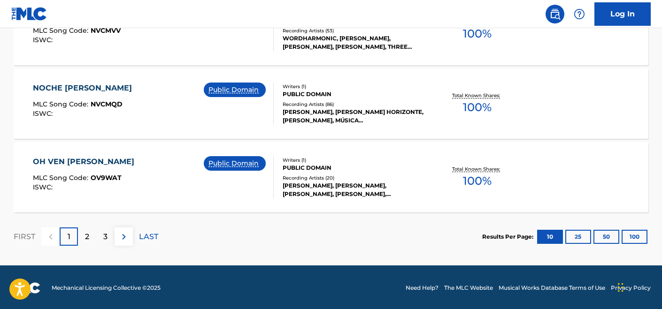
click at [139, 184] on div "ISWC :" at bounding box center [86, 187] width 106 height 7
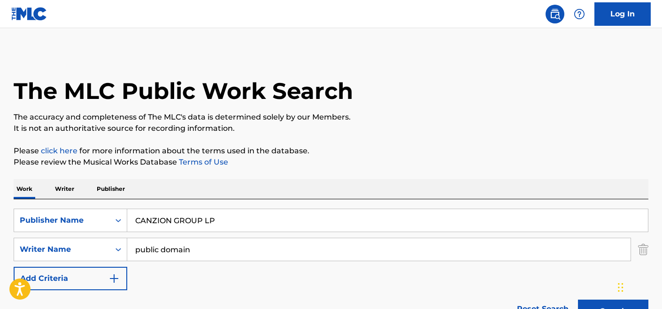
scroll to position [869, 0]
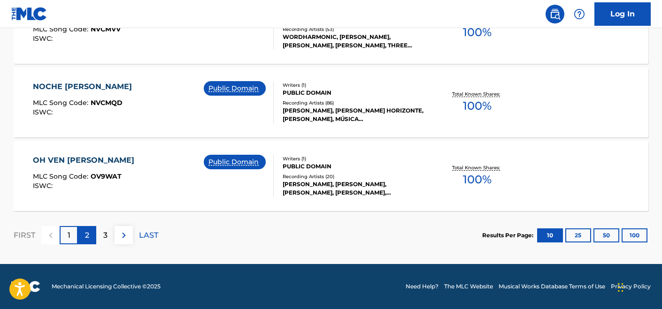
click at [82, 235] on div "2" at bounding box center [87, 235] width 18 height 18
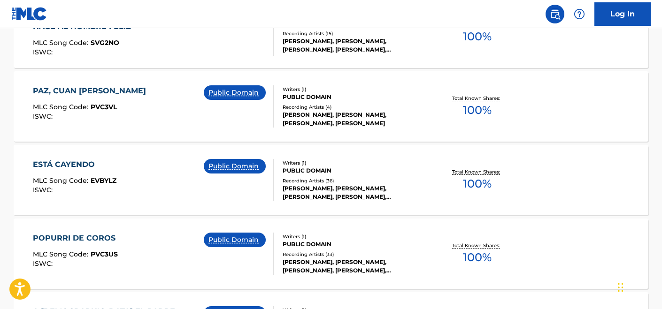
scroll to position [718, 0]
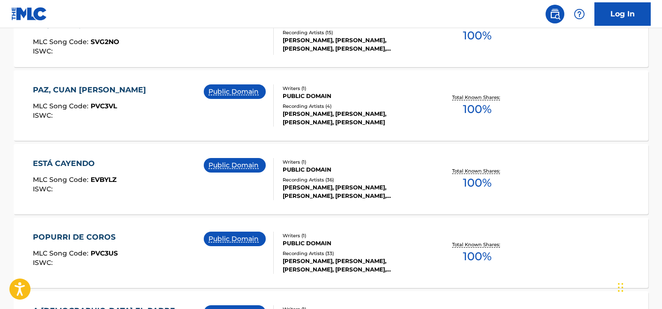
click at [168, 113] on div "PAZ, CUAN DULCE PAZ MLC Song Code : PVC3VL ISWC : Public Domain" at bounding box center [153, 105] width 241 height 42
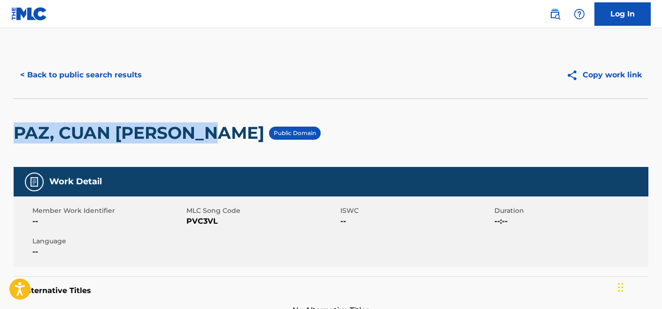
drag, startPoint x: 160, startPoint y: 134, endPoint x: -7, endPoint y: 134, distance: 166.6
click at [0, 134] on html "Accessibility Screen-Reader Guide, Feedback, and Issue Reporting | New window 0…" at bounding box center [331, 154] width 662 height 309
copy h2 "PAZ, CUAN DULCE PAZ"
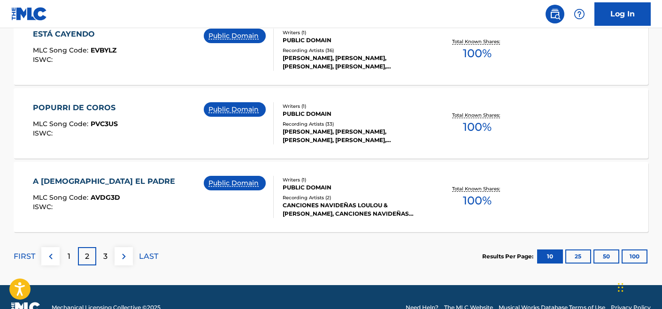
scroll to position [869, 0]
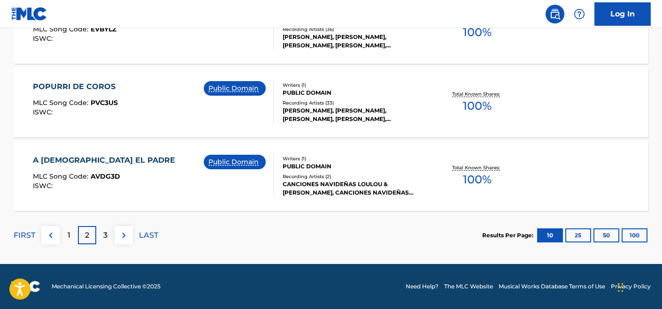
click at [165, 191] on div "A DIOS EL PADRE MLC Song Code : AVDG3D ISWC : Public Domain" at bounding box center [153, 176] width 241 height 42
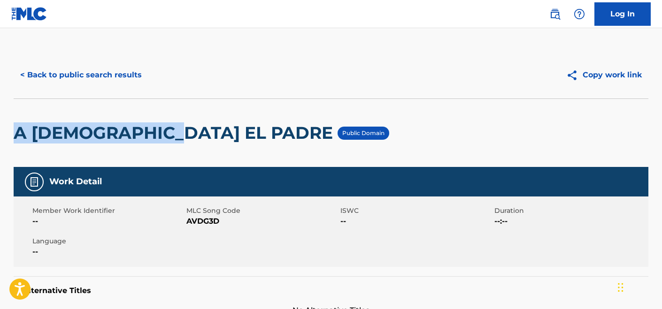
drag, startPoint x: 169, startPoint y: 132, endPoint x: 19, endPoint y: 133, distance: 150.2
click at [19, 133] on h2 "A DIOS EL PADRE" at bounding box center [176, 132] width 324 height 21
copy h2 "A DIOS EL PADRE"
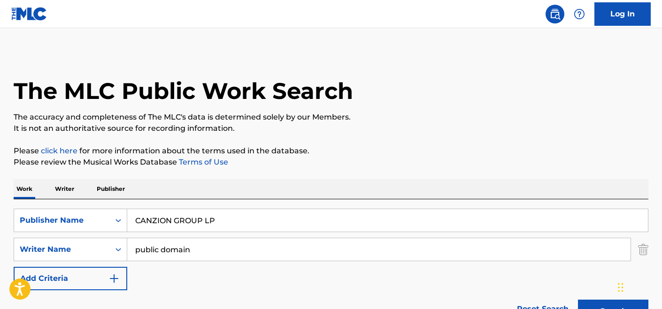
scroll to position [869, 0]
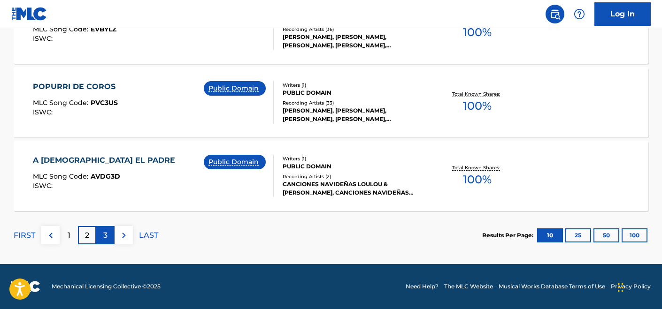
click at [102, 235] on div "3" at bounding box center [105, 235] width 18 height 18
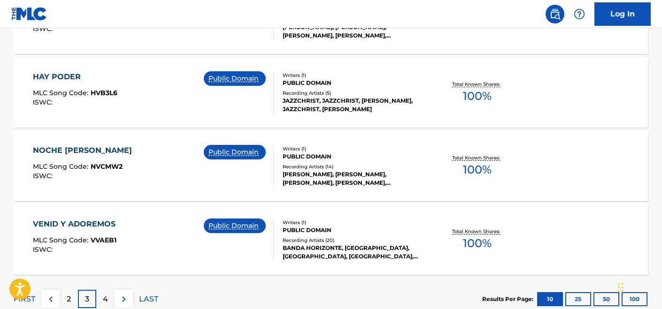
scroll to position [805, 0]
click at [119, 236] on div "VENID Y ADOREMOS MLC Song Code : VVAEB1 ISWC : Public Domain" at bounding box center [153, 239] width 241 height 42
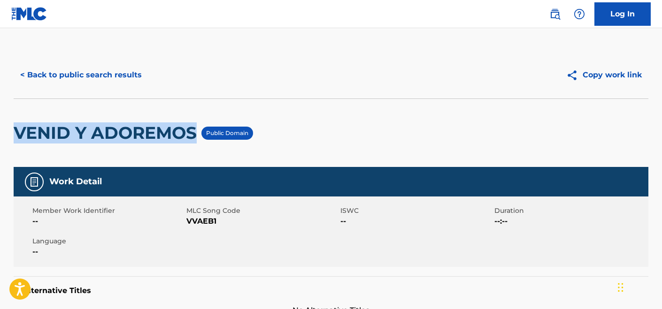
drag, startPoint x: 199, startPoint y: 132, endPoint x: 12, endPoint y: 138, distance: 187.8
copy h2 "VENID Y ADOREMOS"
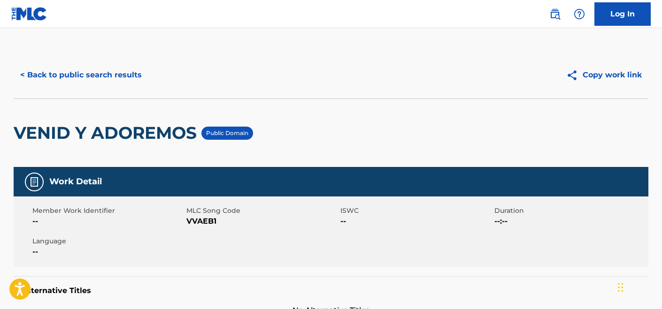
scroll to position [859, 0]
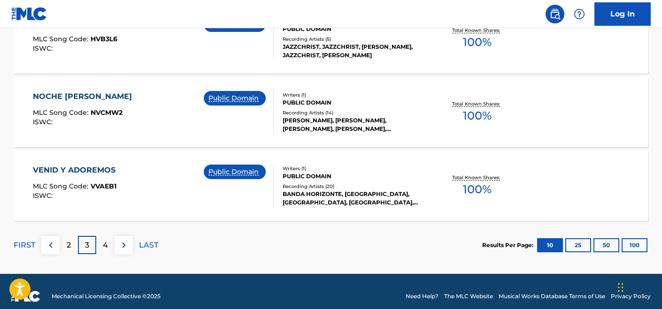
click at [120, 112] on span "NVCMW2" at bounding box center [107, 112] width 32 height 8
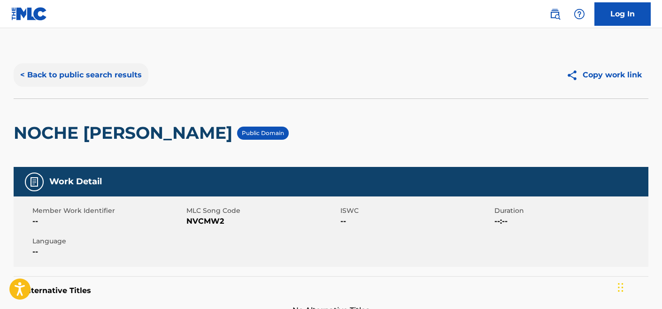
click at [50, 73] on button "< Back to public search results" at bounding box center [81, 74] width 135 height 23
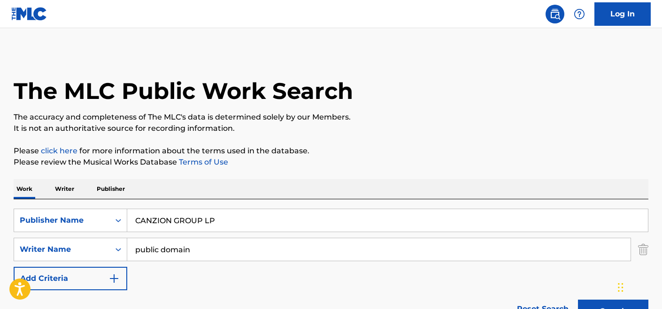
scroll to position [869, 0]
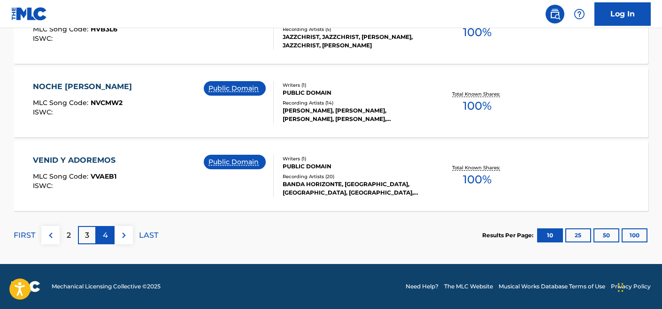
click at [97, 232] on div "4" at bounding box center [105, 235] width 18 height 18
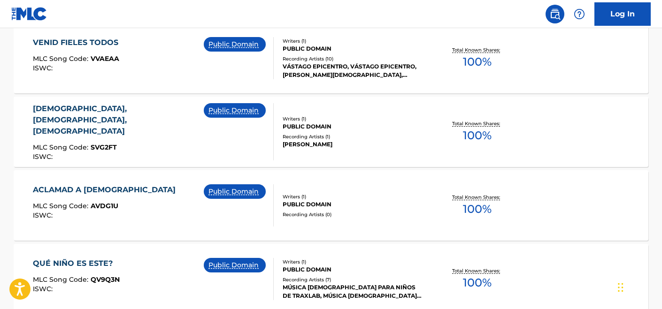
scroll to position [328, 0]
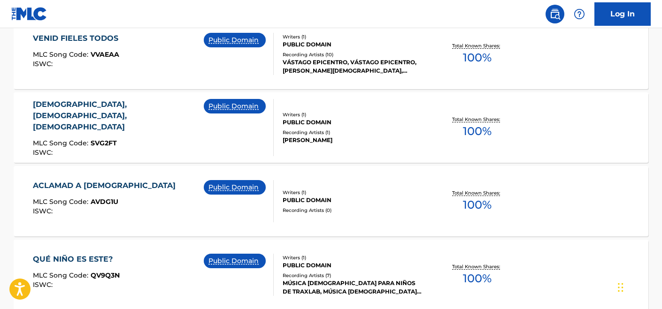
click at [172, 135] on div "SANTO, SANTO, SANTO MLC Song Code : SVG2FT ISWC : Public Domain" at bounding box center [153, 127] width 241 height 57
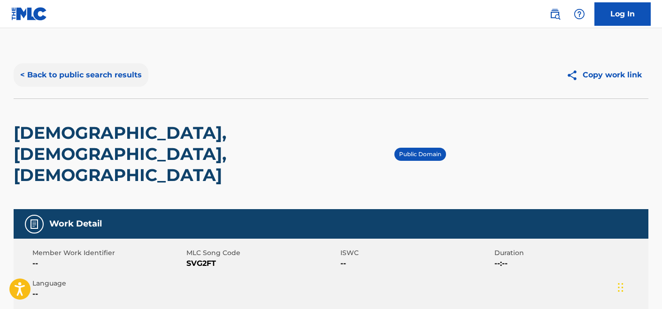
click at [53, 74] on button "< Back to public search results" at bounding box center [81, 74] width 135 height 23
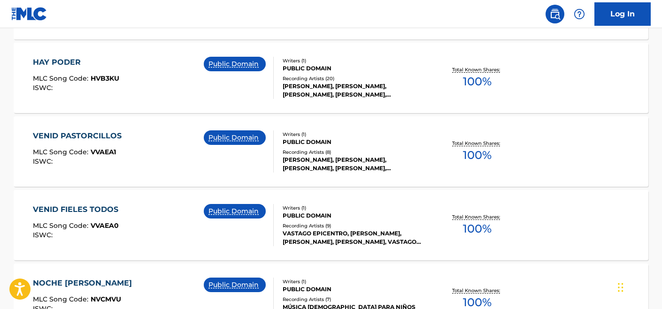
scroll to position [747, 0]
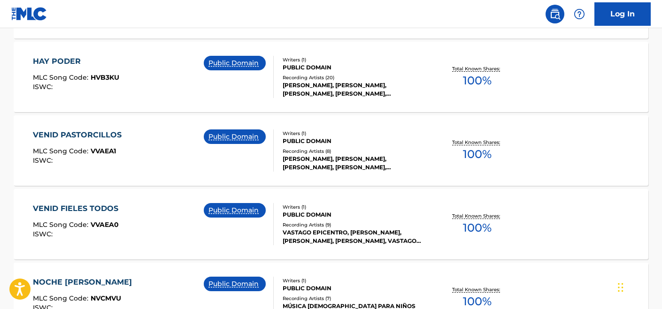
click at [161, 91] on div "HAY PODER MLC Song Code : HVB3KU ISWC : Public Domain" at bounding box center [153, 77] width 241 height 42
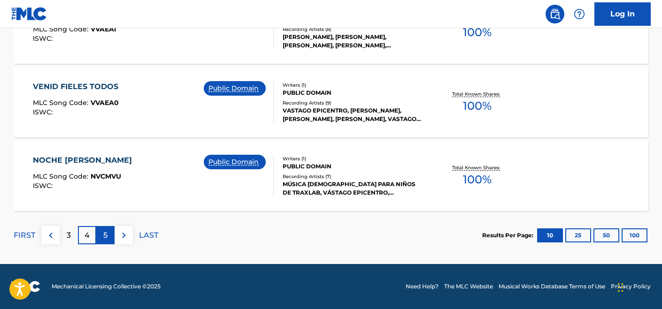
click at [101, 237] on div "5" at bounding box center [105, 235] width 18 height 18
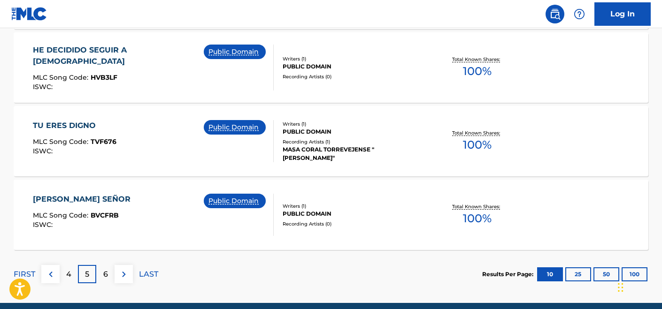
scroll to position [833, 0]
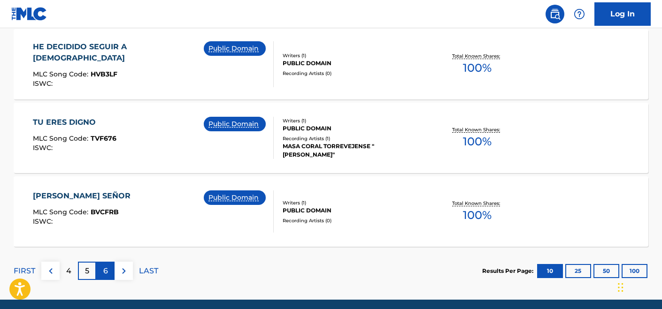
click at [109, 271] on div "6" at bounding box center [105, 271] width 18 height 18
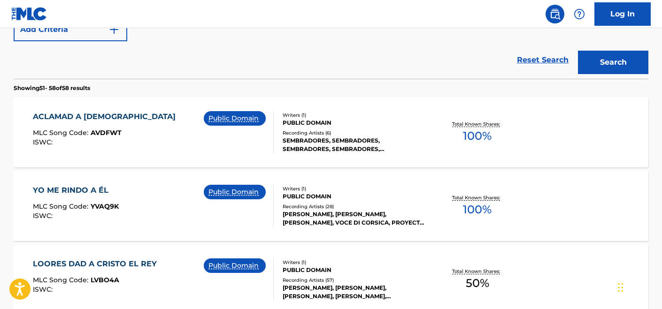
scroll to position [249, 0]
click at [172, 225] on div "YO ME RINDO A ÉL MLC Song Code : YVAQ9K ISWC : Public Domain" at bounding box center [153, 206] width 241 height 42
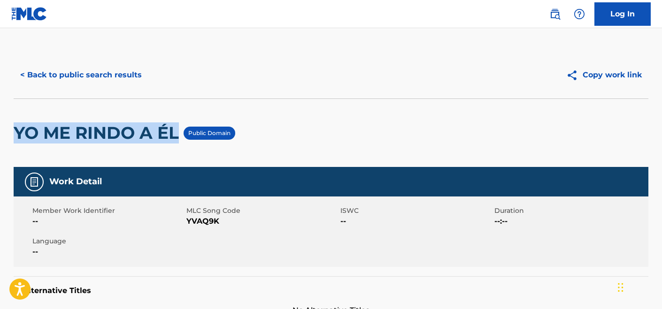
drag, startPoint x: 179, startPoint y: 137, endPoint x: -2, endPoint y: 134, distance: 181.6
click at [0, 134] on html "Accessibility Screen-Reader Guide, Feedback, and Issue Reporting | New window 0…" at bounding box center [331, 154] width 662 height 309
copy h2 "YO ME RINDO A ÉL"
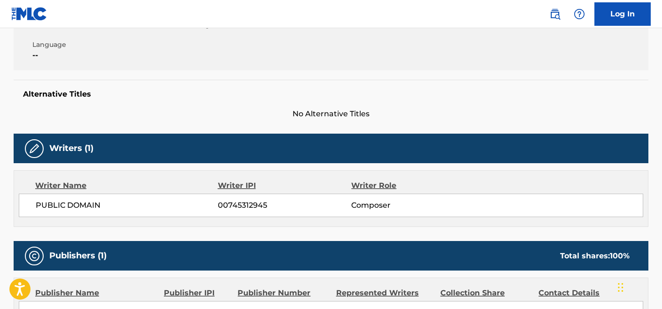
scroll to position [199, 0]
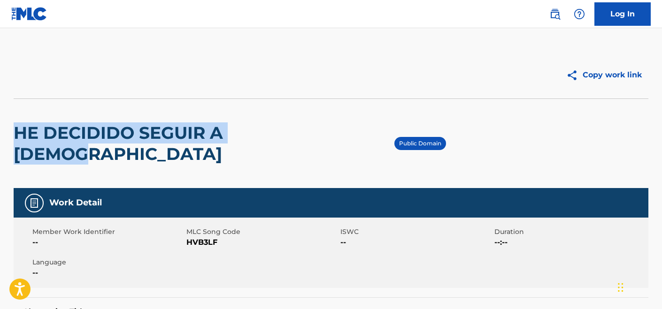
drag, startPoint x: 290, startPoint y: 131, endPoint x: 15, endPoint y: 131, distance: 275.5
click at [15, 131] on h2 "HE DECIDIDO SEGUIR A CRISTO" at bounding box center [204, 143] width 381 height 42
copy h2 "HE DECIDIDO SEGUIR A CRISTO"
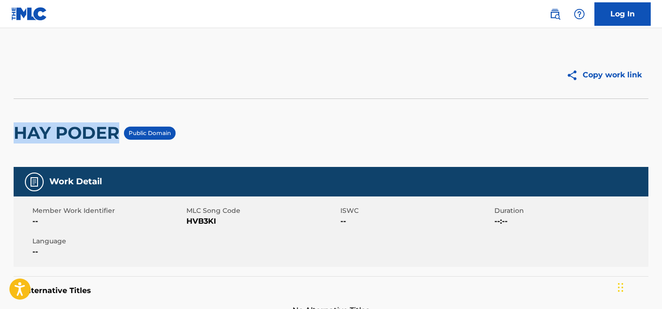
drag, startPoint x: 119, startPoint y: 134, endPoint x: -2, endPoint y: 134, distance: 121.1
click at [0, 134] on html "Press Option+1 for screen-reader mode, Option+0 to cancel Accessibility Screen-…" at bounding box center [331, 154] width 662 height 309
copy h2 "HAY PODER"
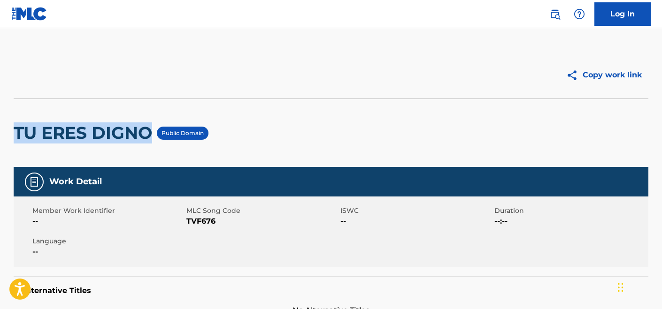
drag, startPoint x: 149, startPoint y: 132, endPoint x: 16, endPoint y: 130, distance: 132.8
click at [17, 130] on h2 "TU ERES DIGNO" at bounding box center [85, 132] width 143 height 21
copy h2 "TU ERES DIGNO"
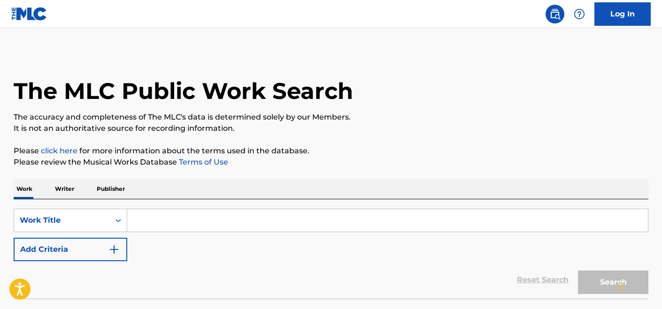
click at [189, 224] on input "Search Form" at bounding box center [387, 220] width 520 height 23
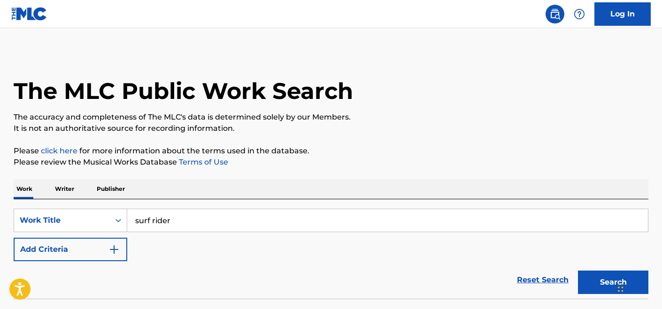
type input "surf rider"
click at [578, 271] on button "Search" at bounding box center [613, 282] width 70 height 23
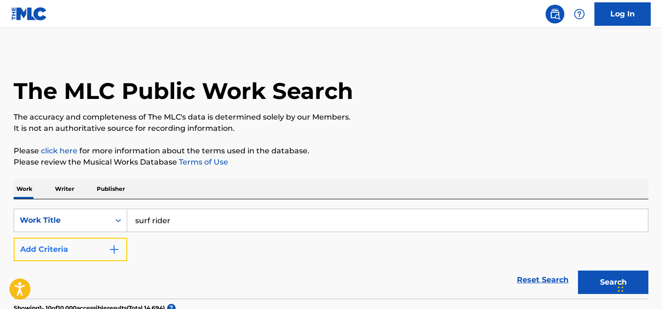
click at [97, 249] on button "Add Criteria" at bounding box center [71, 249] width 114 height 23
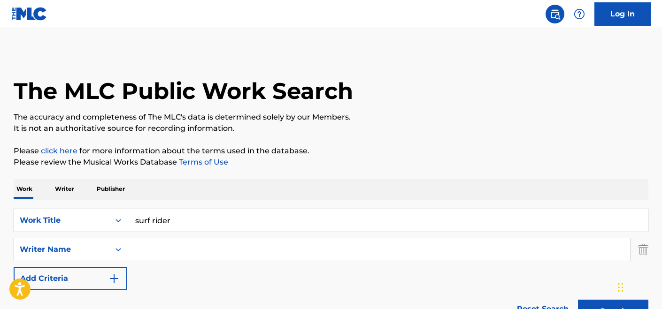
click at [189, 245] on input "Search Form" at bounding box center [378, 249] width 503 height 23
click at [578, 300] on button "Search" at bounding box center [613, 311] width 70 height 23
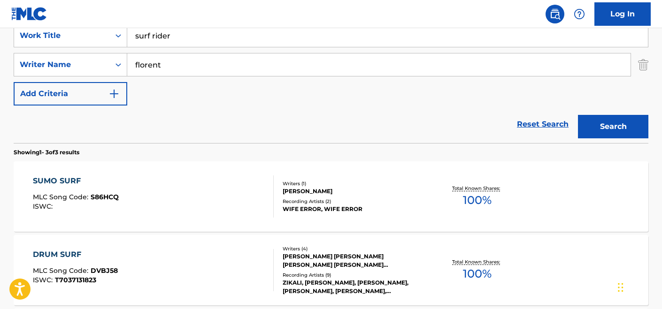
scroll to position [143, 0]
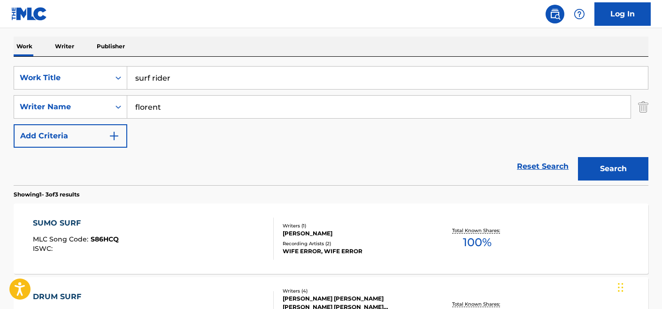
click at [160, 101] on input "florent" at bounding box center [378, 107] width 503 height 23
click at [578, 157] on button "Search" at bounding box center [613, 168] width 70 height 23
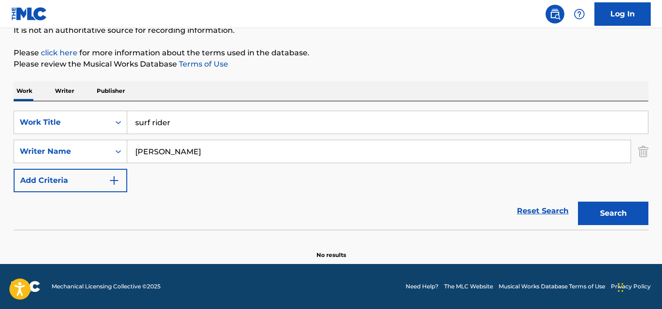
scroll to position [98, 0]
click at [163, 151] on input "[PERSON_NAME]" at bounding box center [378, 151] width 503 height 23
type input "[PERSON_NAME]"
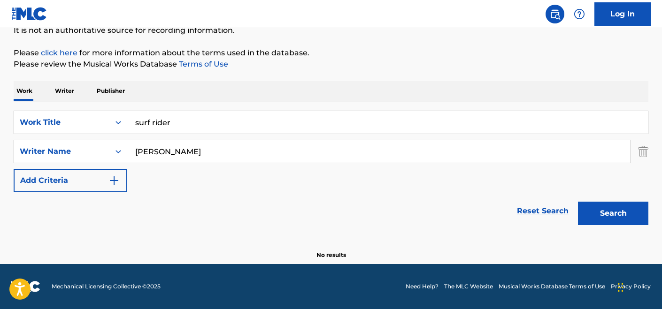
click at [578, 202] on button "Search" at bounding box center [613, 213] width 70 height 23
click at [643, 158] on img "Search Form" at bounding box center [643, 151] width 10 height 23
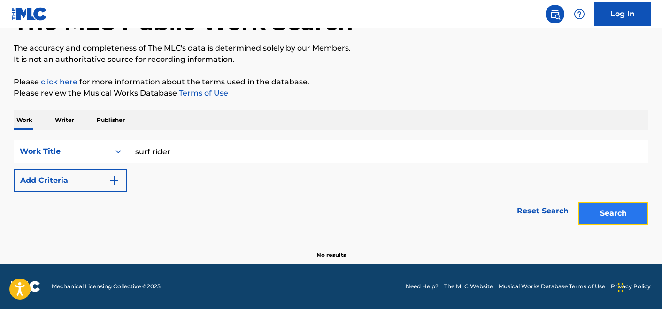
click at [611, 214] on button "Search" at bounding box center [613, 213] width 70 height 23
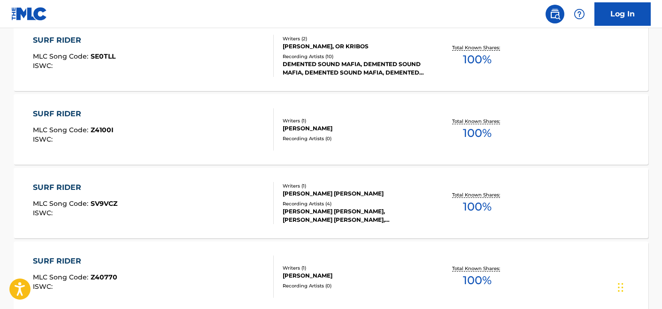
scroll to position [615, 0]
